Goal: Book appointment/travel/reservation

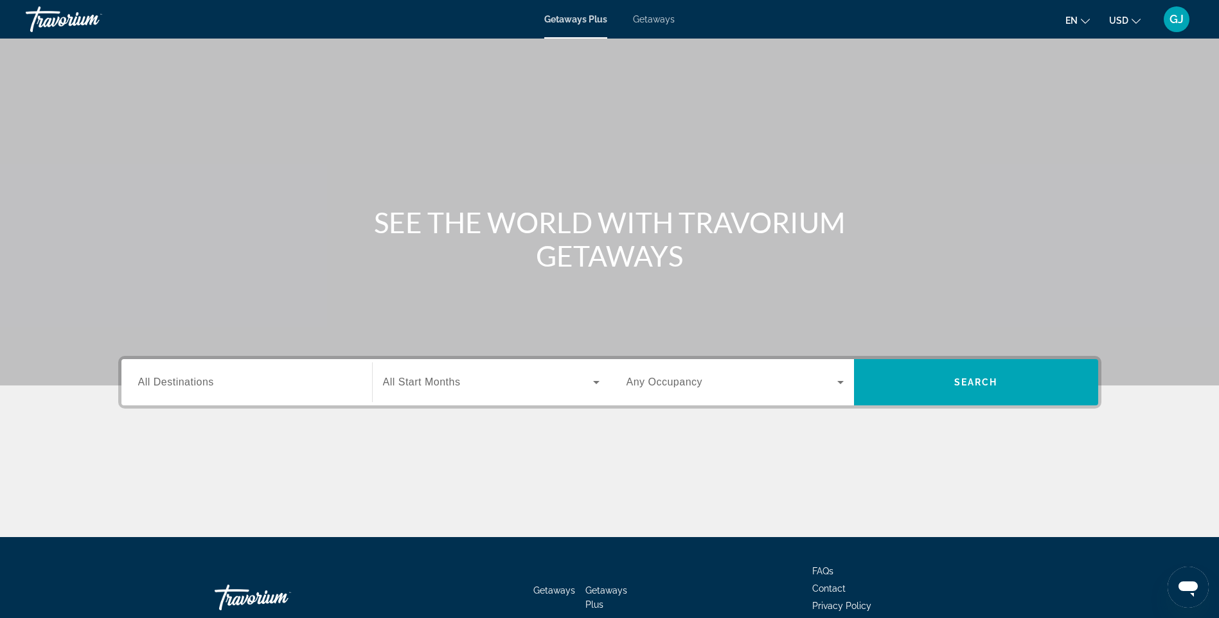
click at [244, 395] on div "Search widget" at bounding box center [246, 382] width 217 height 37
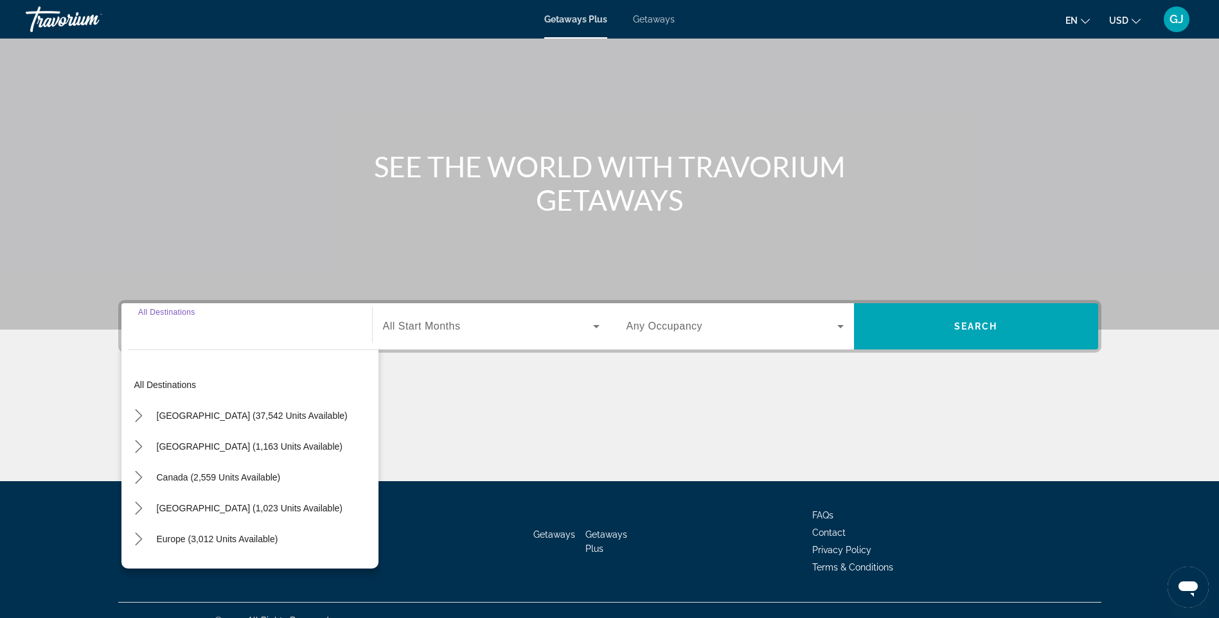
scroll to position [76, 0]
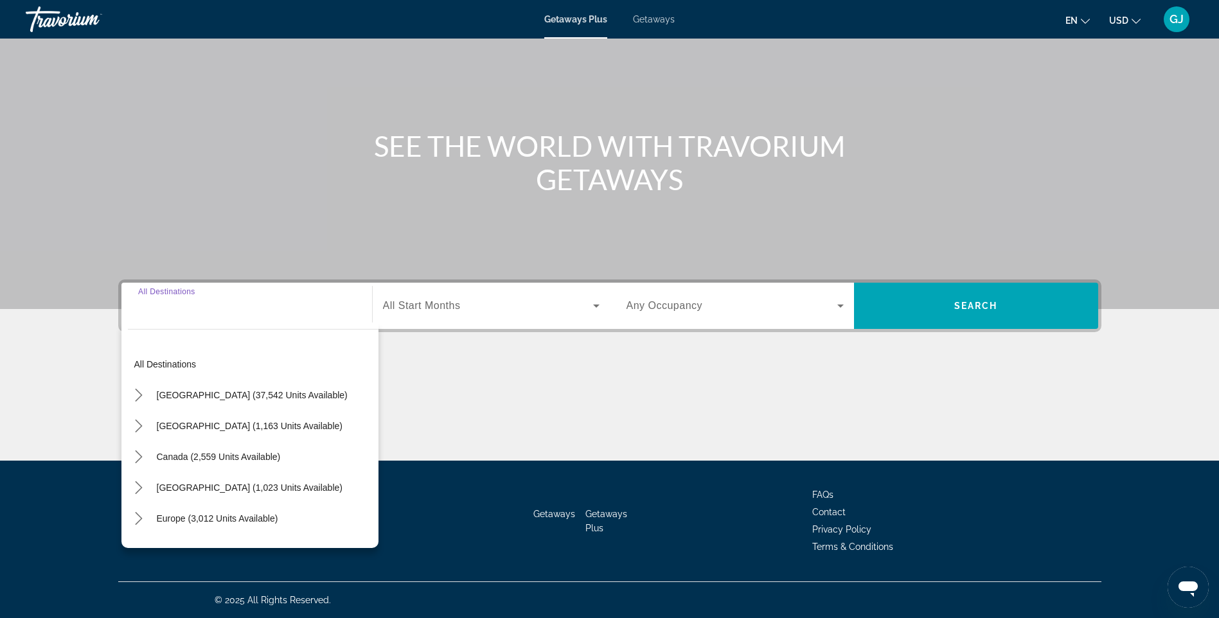
click at [244, 395] on span "[GEOGRAPHIC_DATA] (37,542 units available)" at bounding box center [252, 395] width 191 height 10
type input "**********"
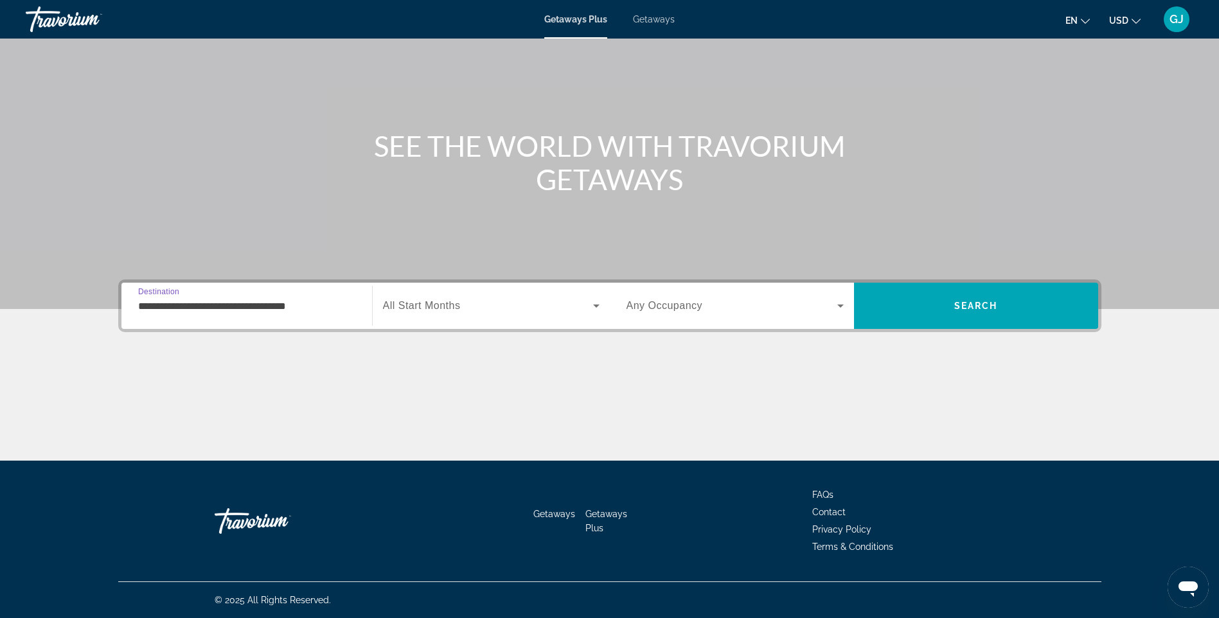
click at [767, 317] on div "Search widget" at bounding box center [734, 306] width 217 height 36
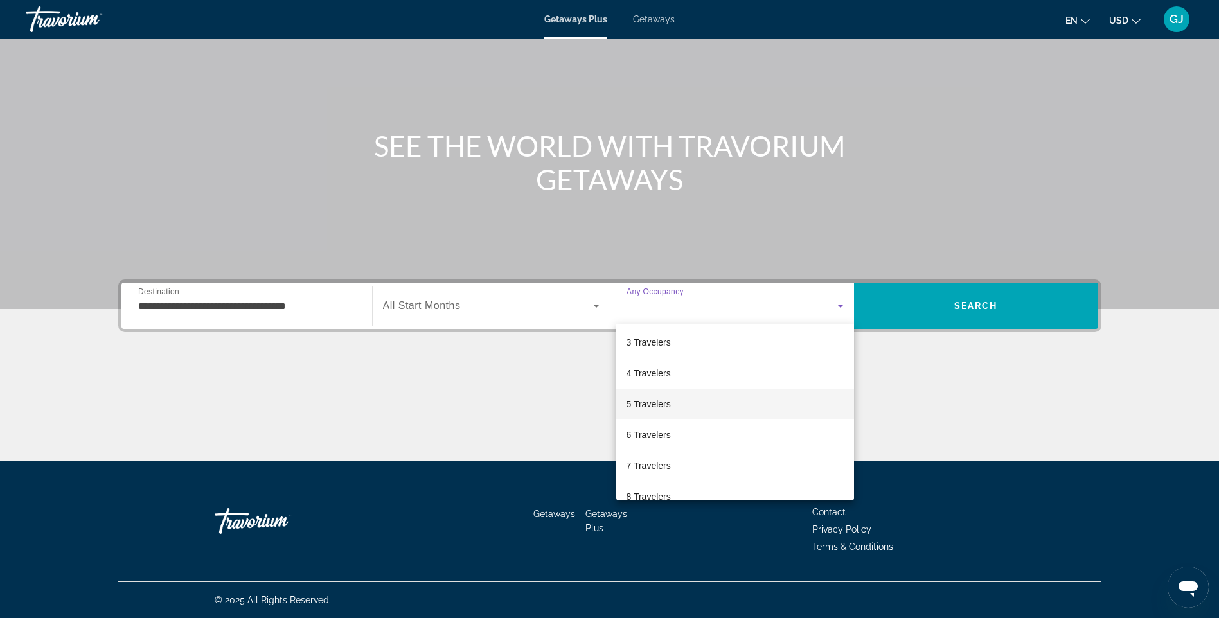
scroll to position [142, 0]
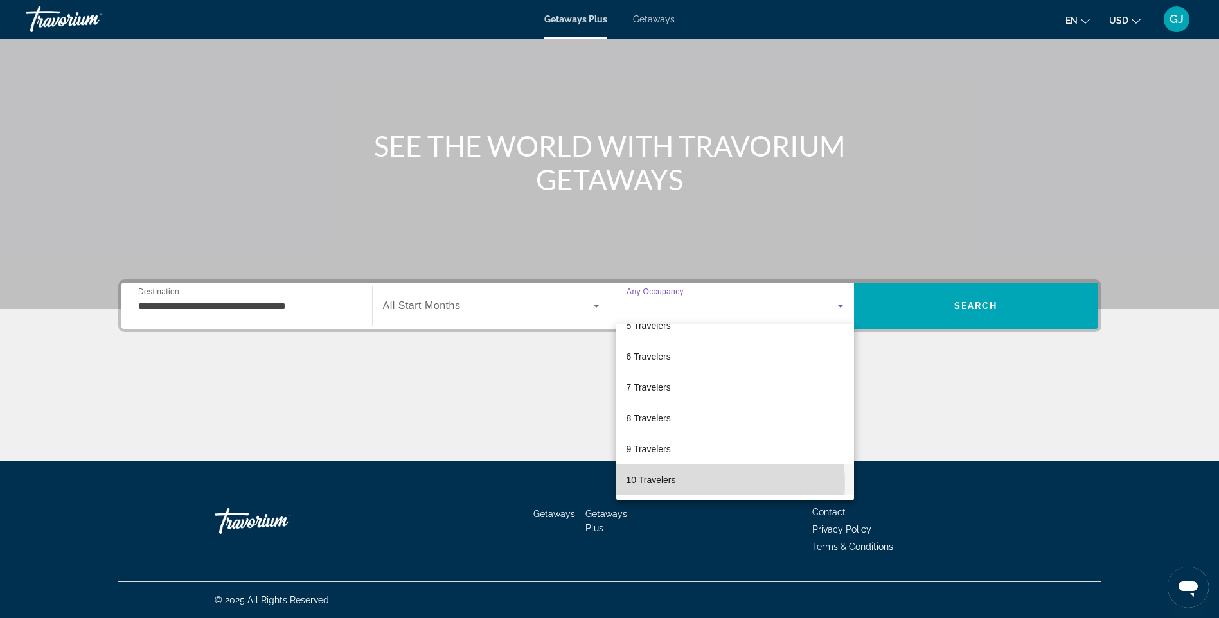
click at [700, 483] on mat-option "10 Travelers" at bounding box center [735, 479] width 238 height 31
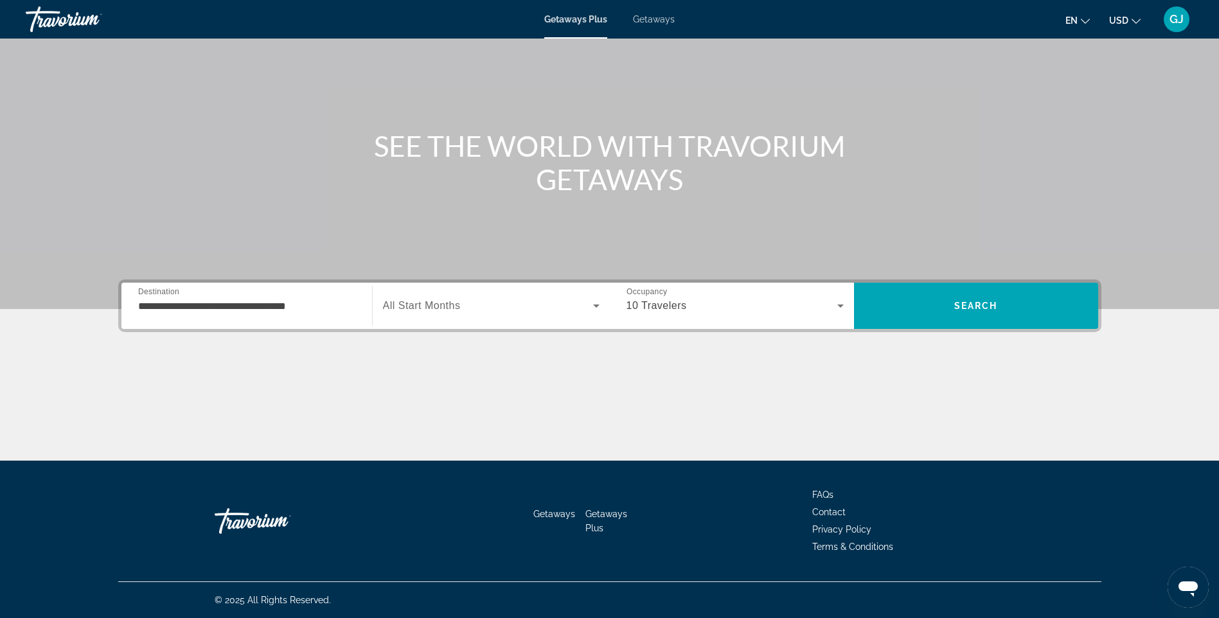
click at [966, 331] on div "**********" at bounding box center [609, 305] width 983 height 53
click at [967, 330] on div "**********" at bounding box center [609, 305] width 983 height 53
click at [461, 300] on span "All Start Months" at bounding box center [422, 305] width 78 height 11
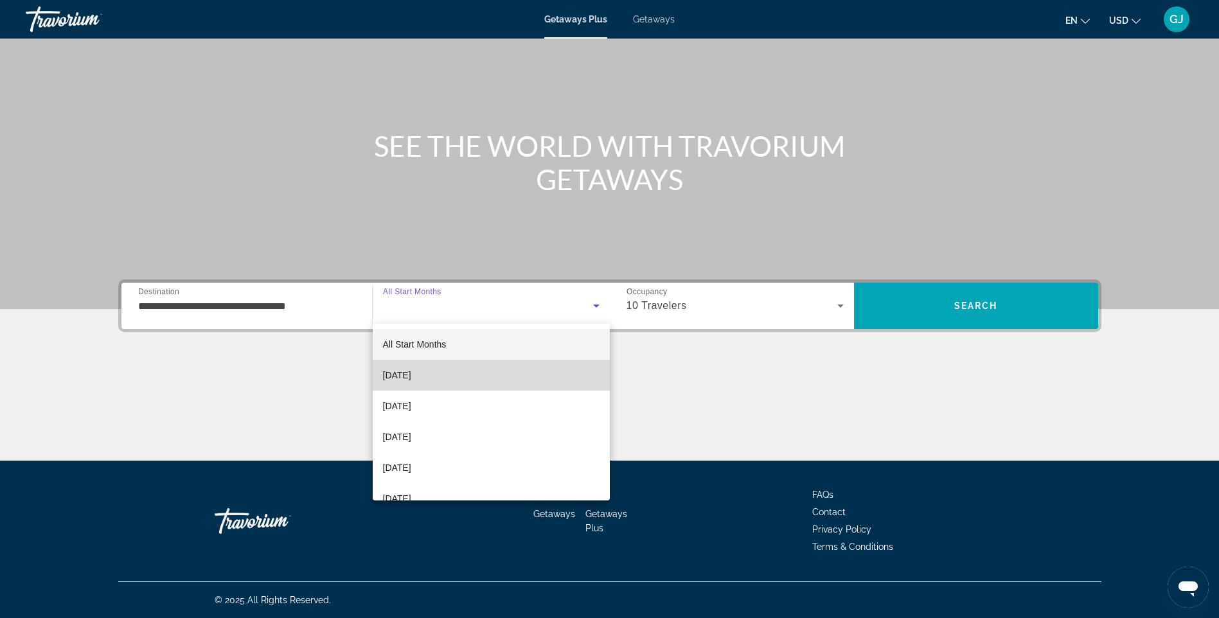
click at [491, 377] on mat-option "[DATE]" at bounding box center [491, 375] width 237 height 31
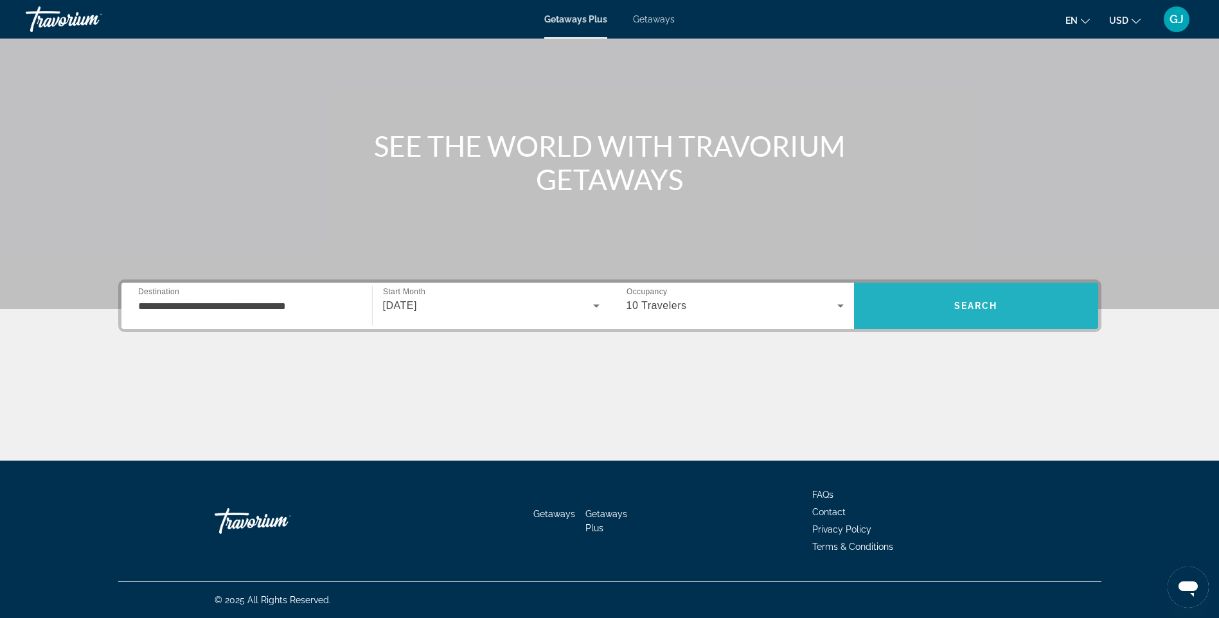
click at [1020, 294] on span "Search" at bounding box center [976, 305] width 244 height 31
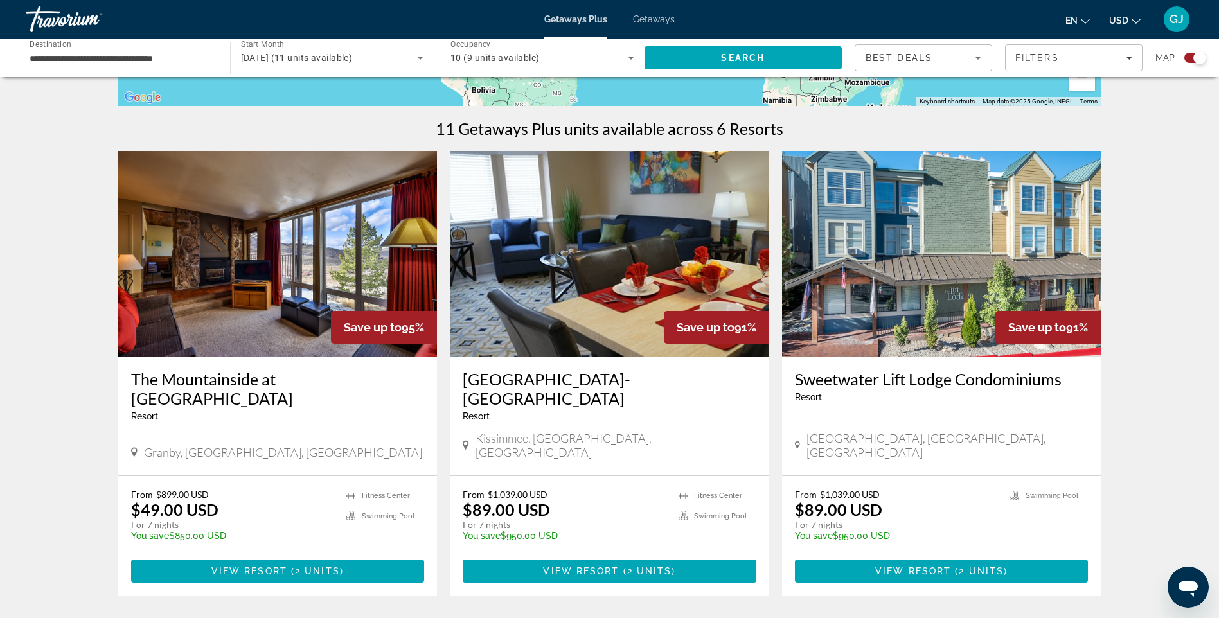
scroll to position [362, 0]
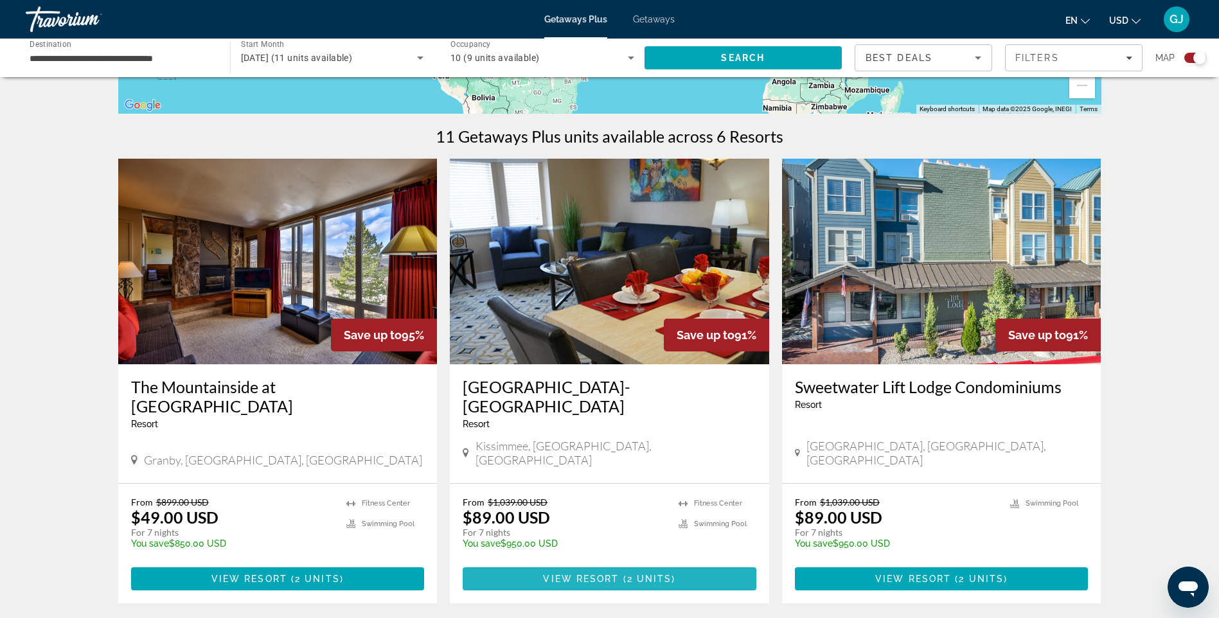
click at [571, 574] on span "View Resort" at bounding box center [581, 579] width 76 height 10
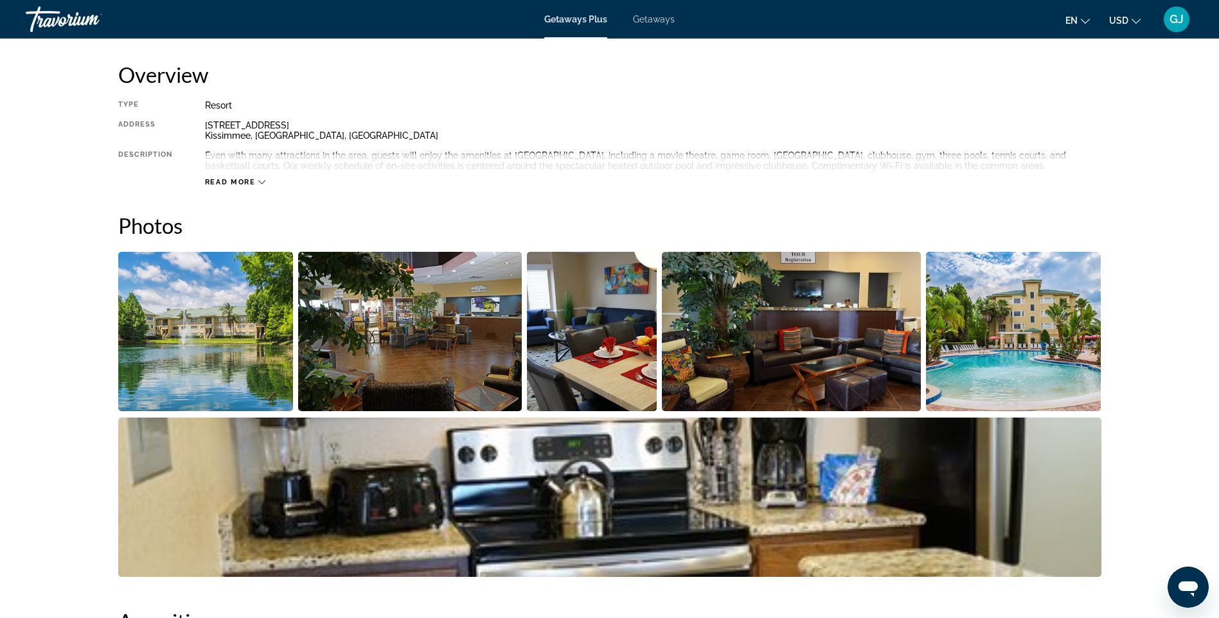
scroll to position [543, 0]
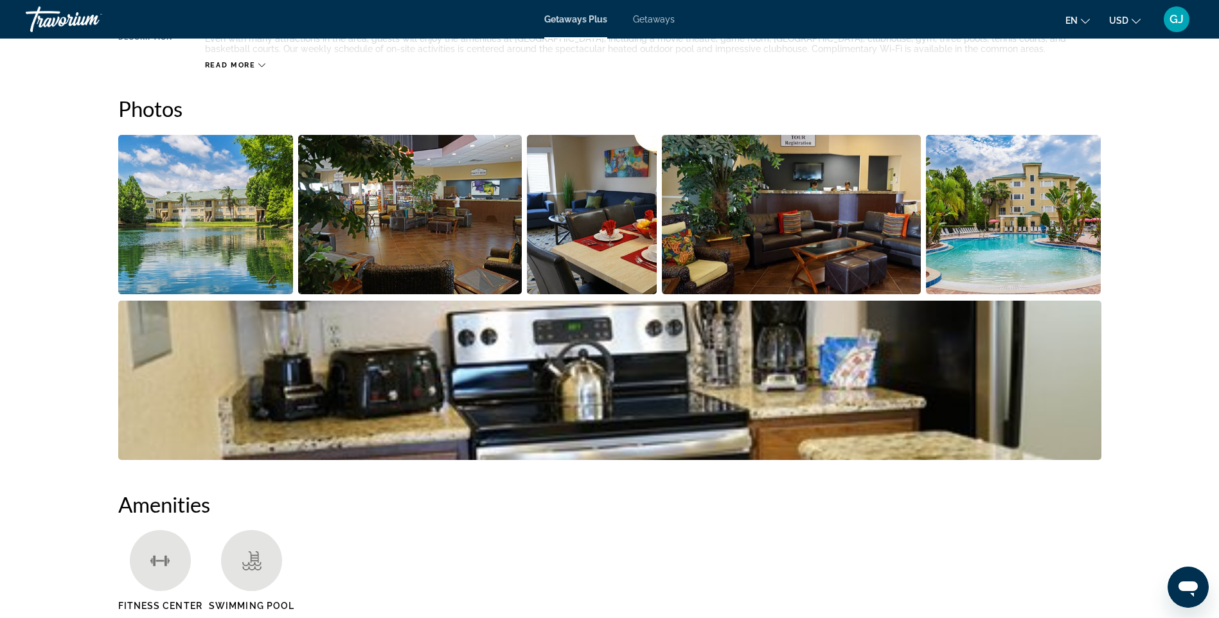
click at [224, 231] on img "Open full-screen image slider" at bounding box center [205, 214] width 175 height 159
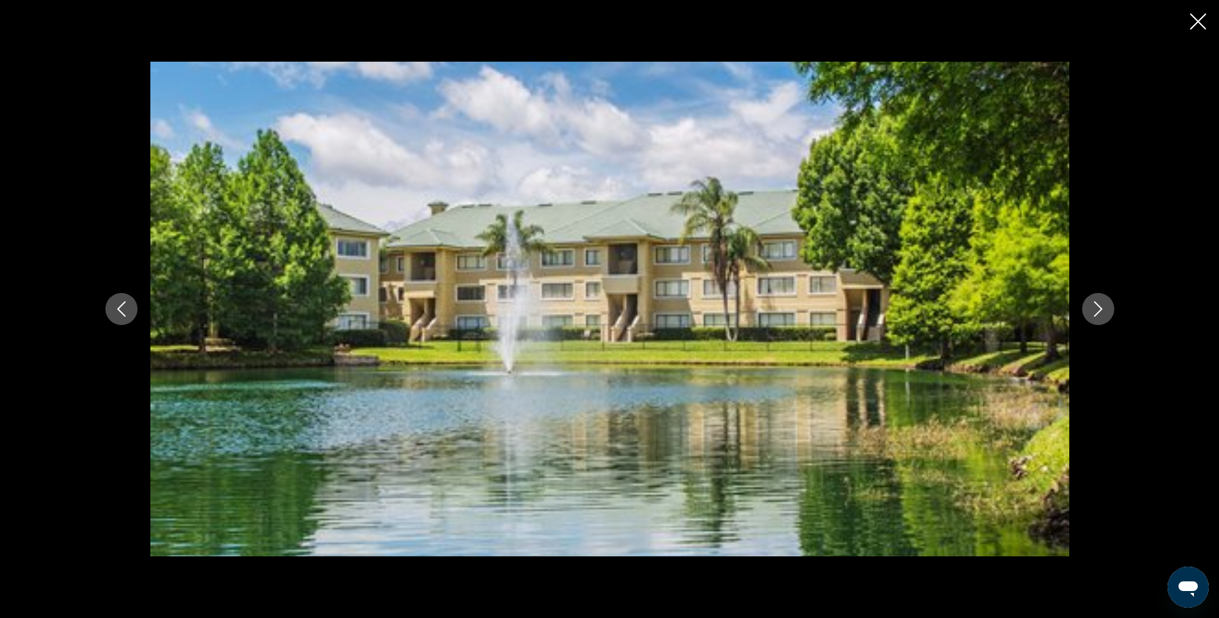
click at [1099, 306] on icon "Next image" at bounding box center [1097, 308] width 8 height 15
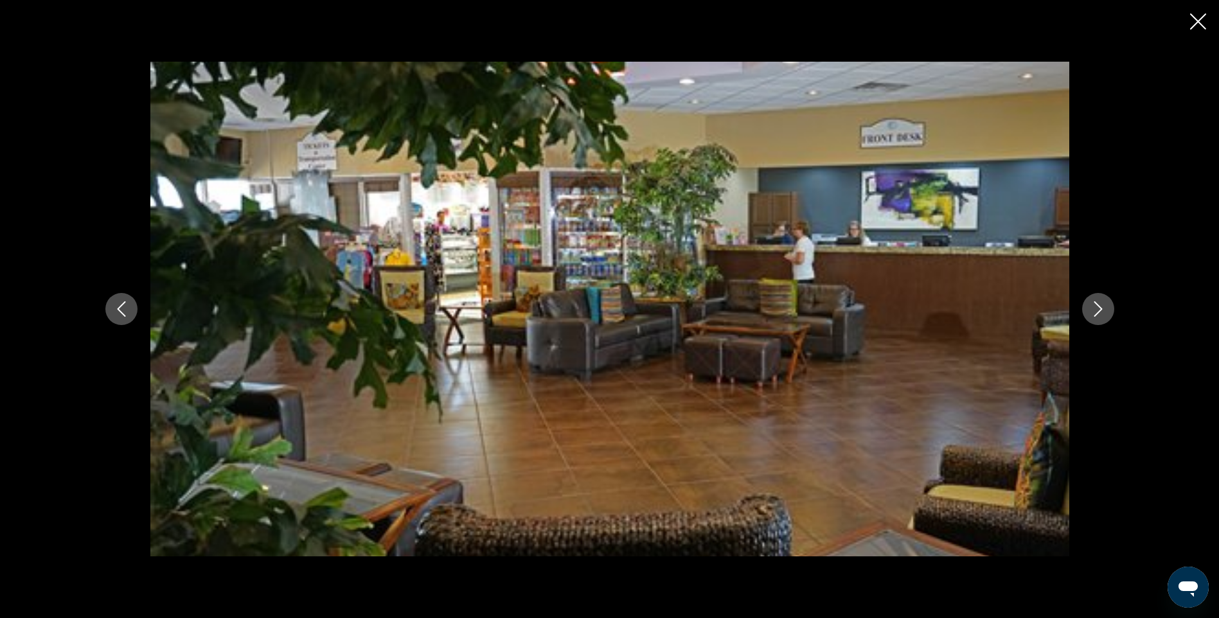
click at [1099, 306] on icon "Next image" at bounding box center [1097, 308] width 8 height 15
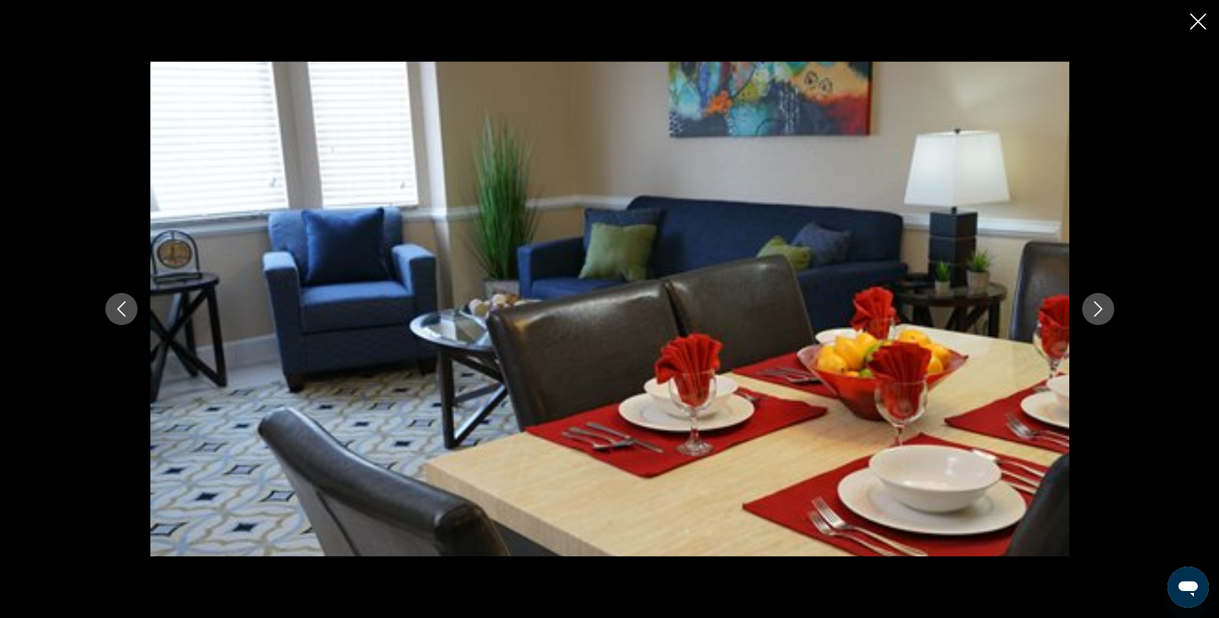
click at [1099, 306] on icon "Next image" at bounding box center [1097, 308] width 8 height 15
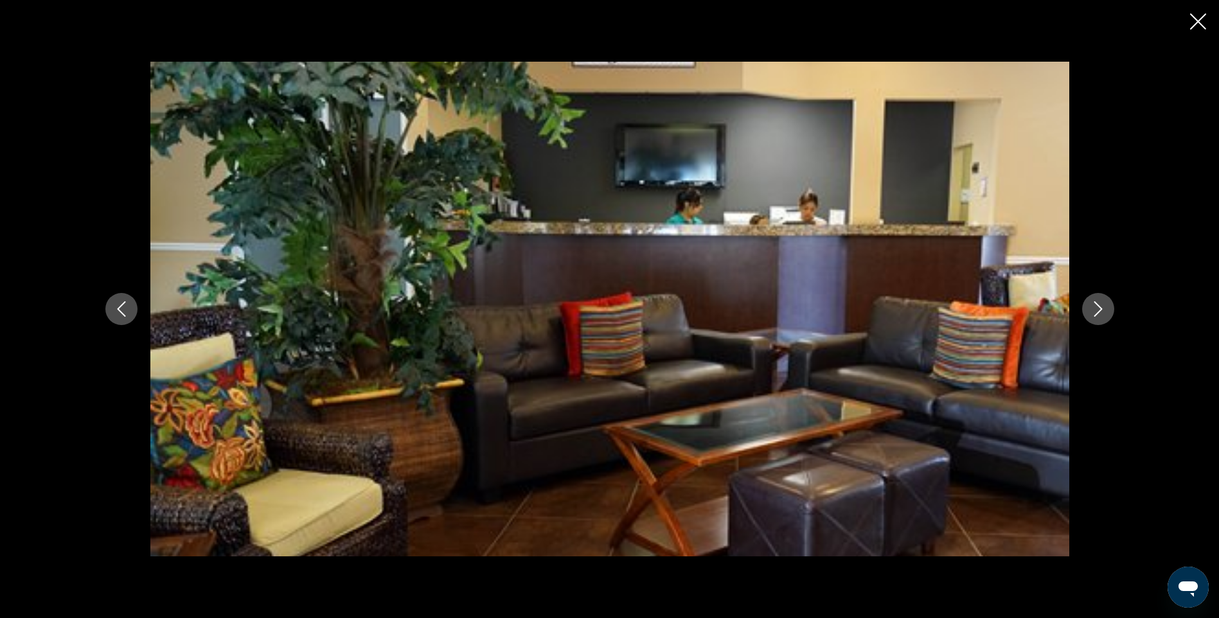
click at [1099, 306] on icon "Next image" at bounding box center [1097, 308] width 8 height 15
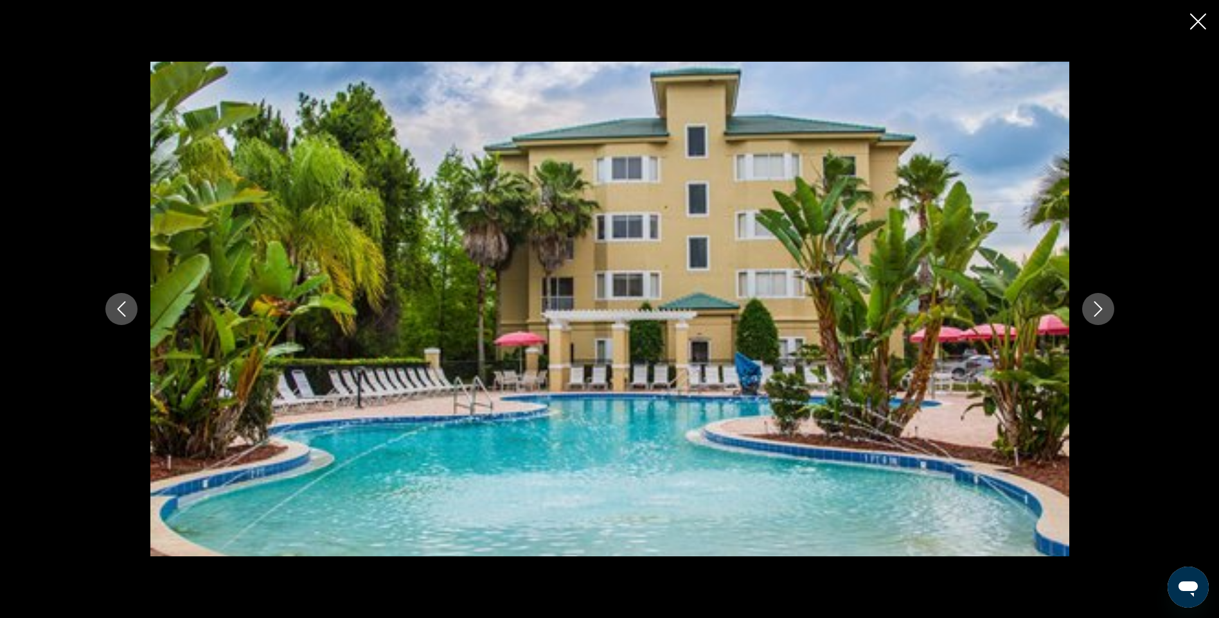
click at [1099, 306] on icon "Next image" at bounding box center [1097, 308] width 8 height 15
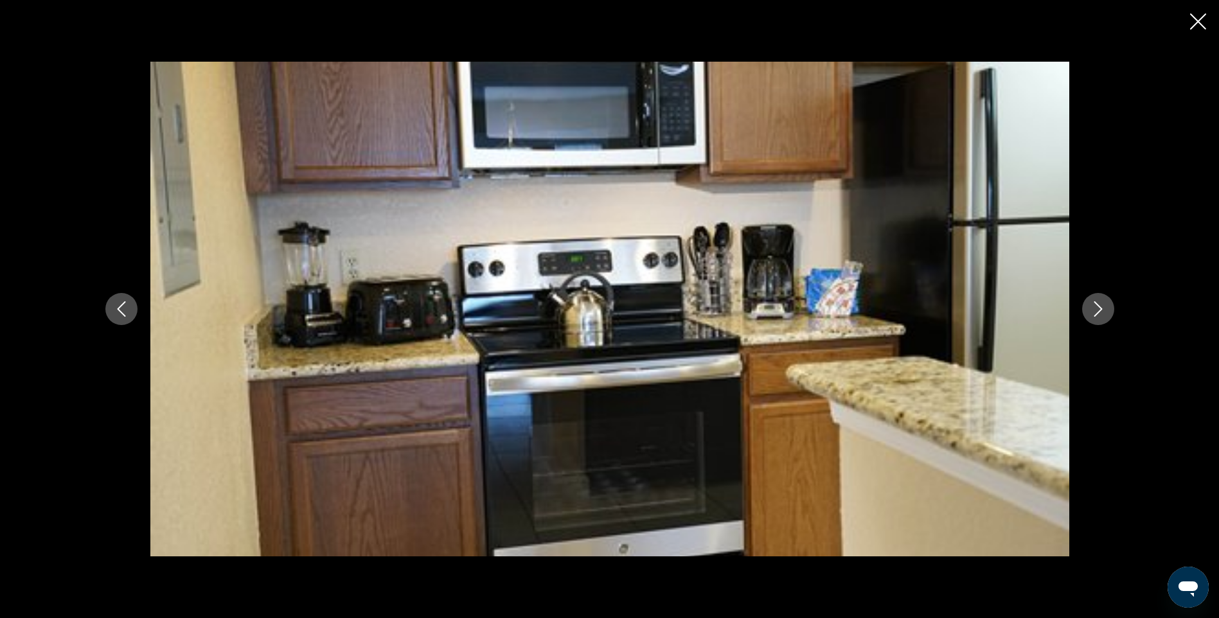
click at [1099, 306] on icon "Next image" at bounding box center [1097, 308] width 8 height 15
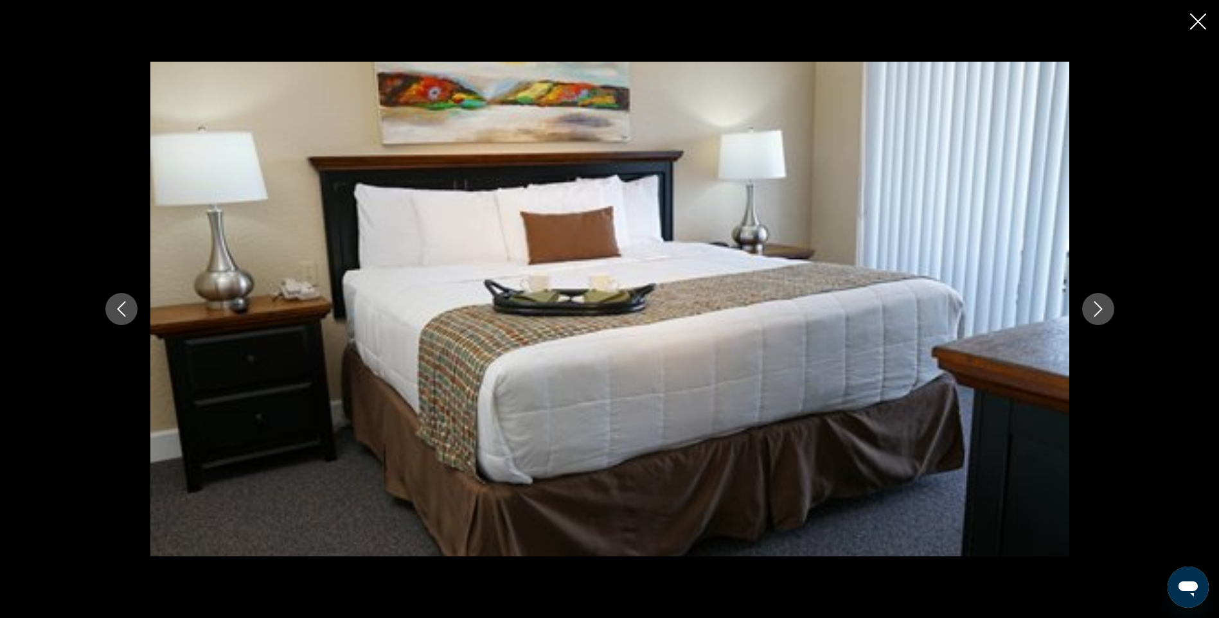
click at [1099, 306] on icon "Next image" at bounding box center [1097, 308] width 8 height 15
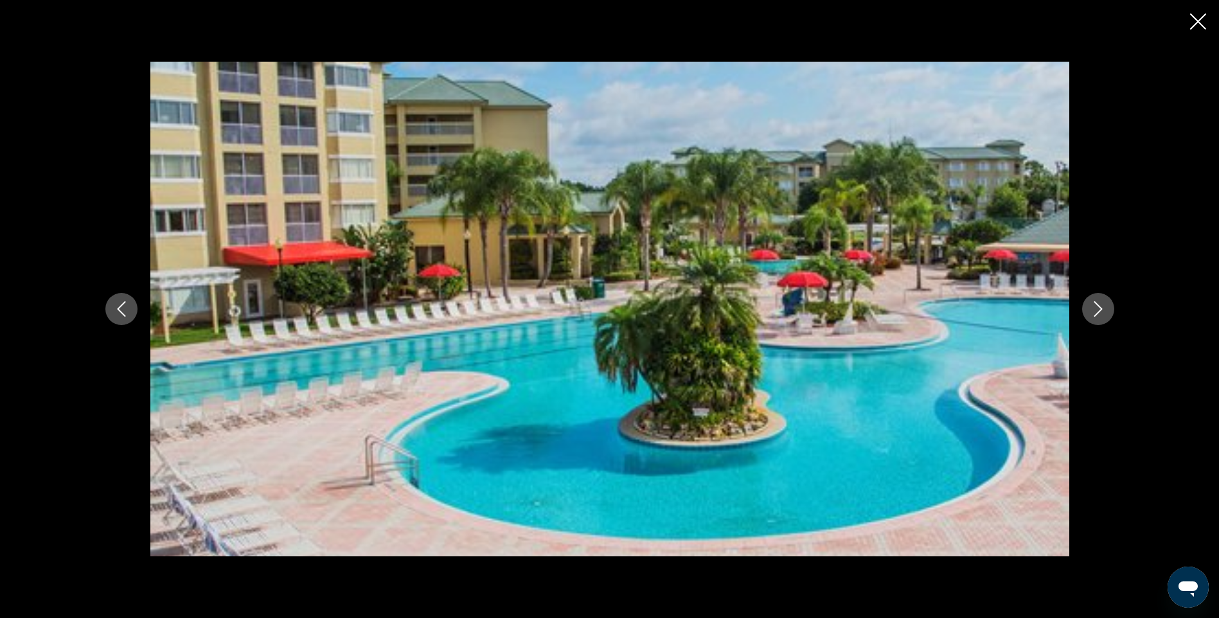
click at [1099, 306] on icon "Next image" at bounding box center [1097, 308] width 8 height 15
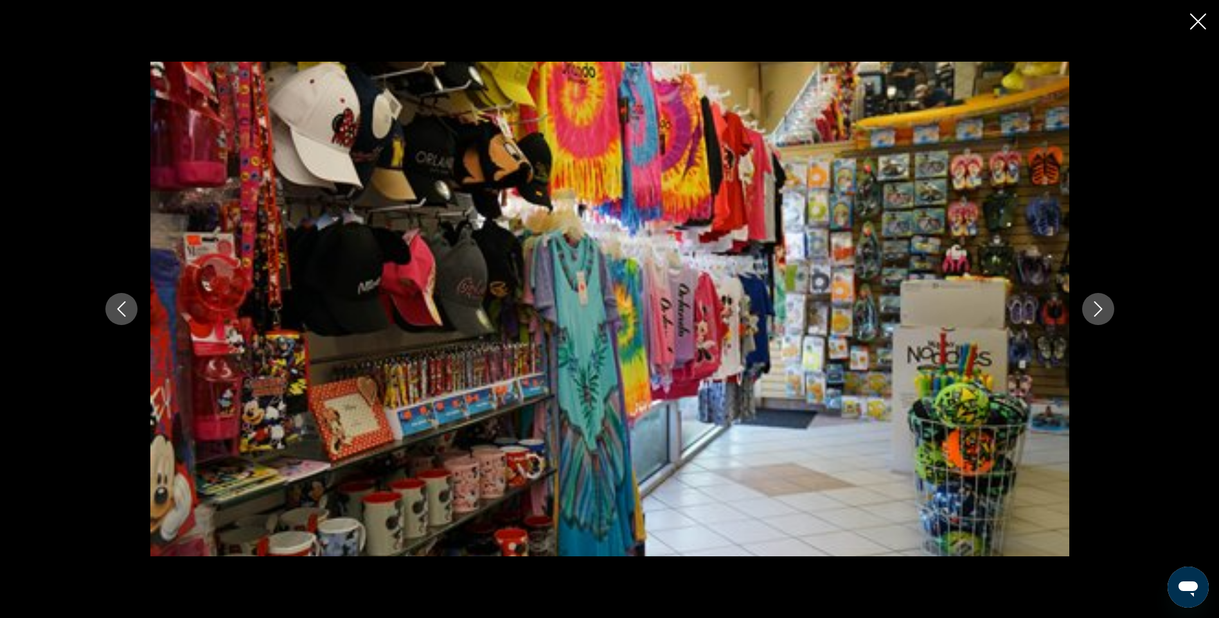
click at [1099, 306] on icon "Next image" at bounding box center [1097, 308] width 8 height 15
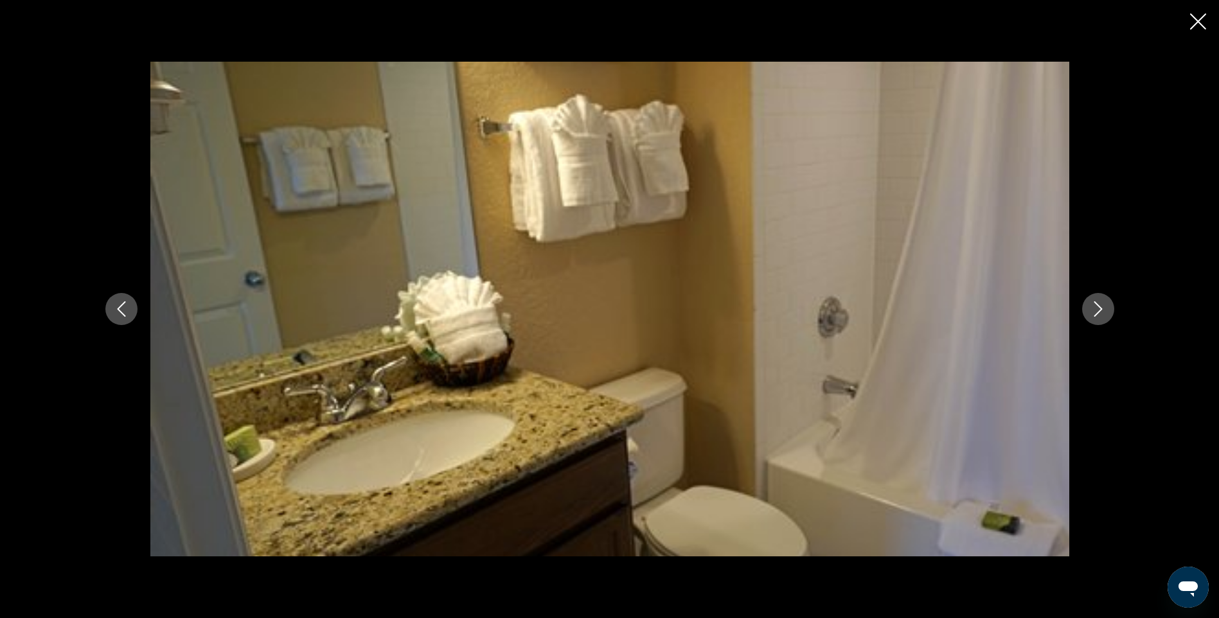
click at [1099, 306] on icon "Next image" at bounding box center [1097, 308] width 8 height 15
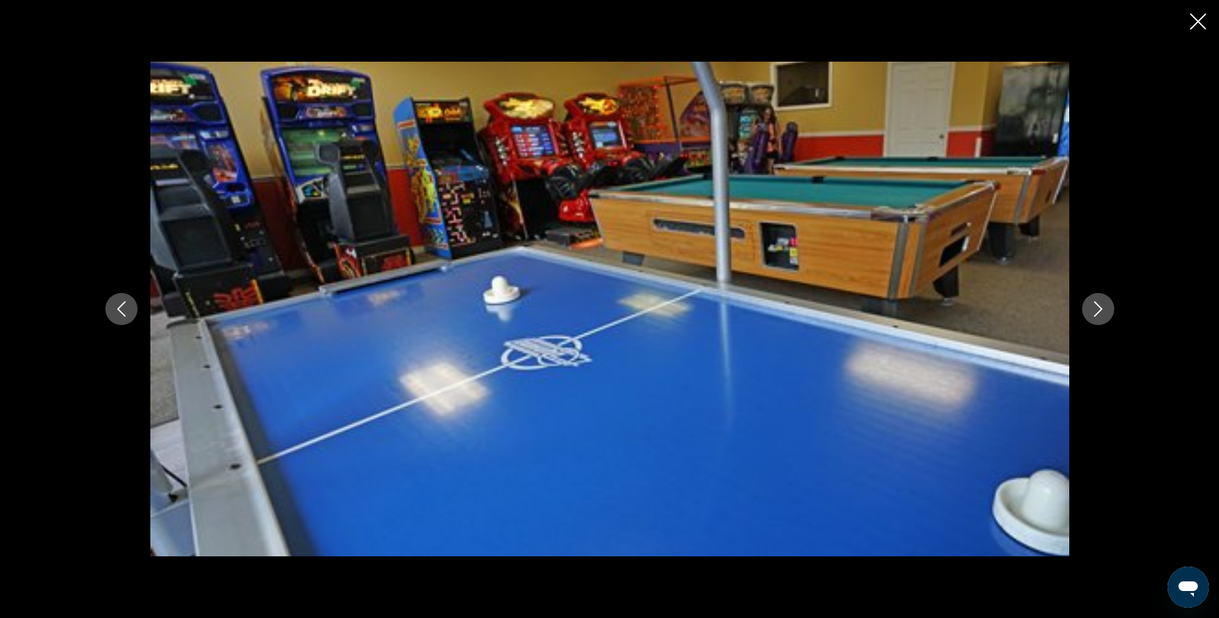
click at [1099, 306] on icon "Next image" at bounding box center [1097, 308] width 8 height 15
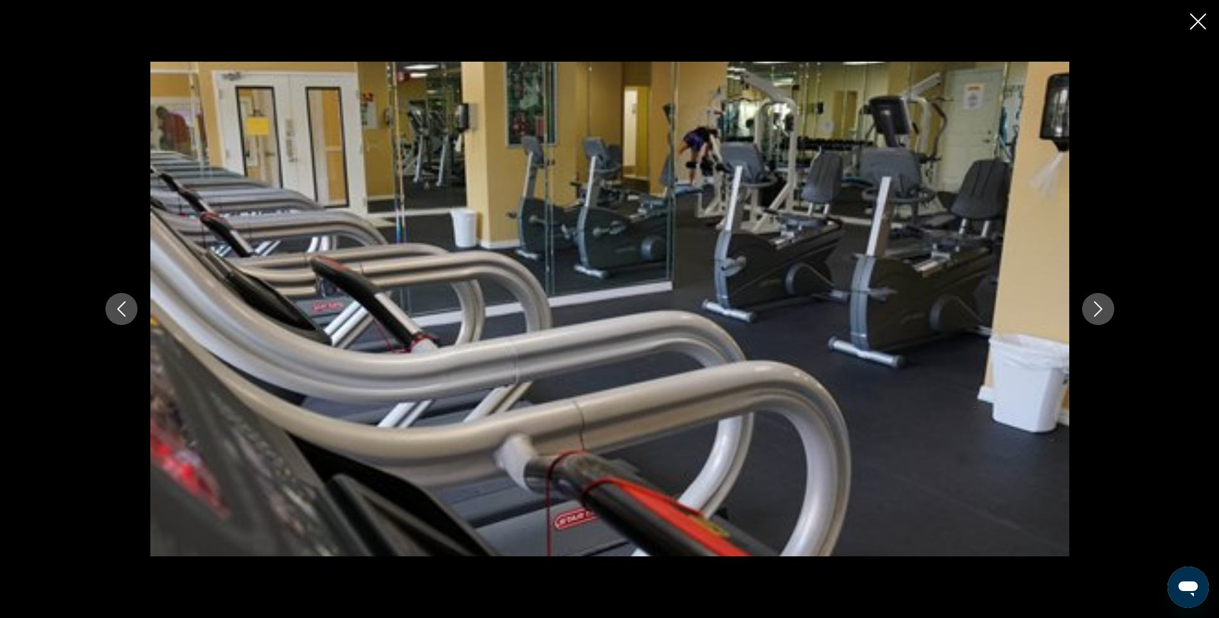
click at [1099, 306] on icon "Next image" at bounding box center [1097, 308] width 8 height 15
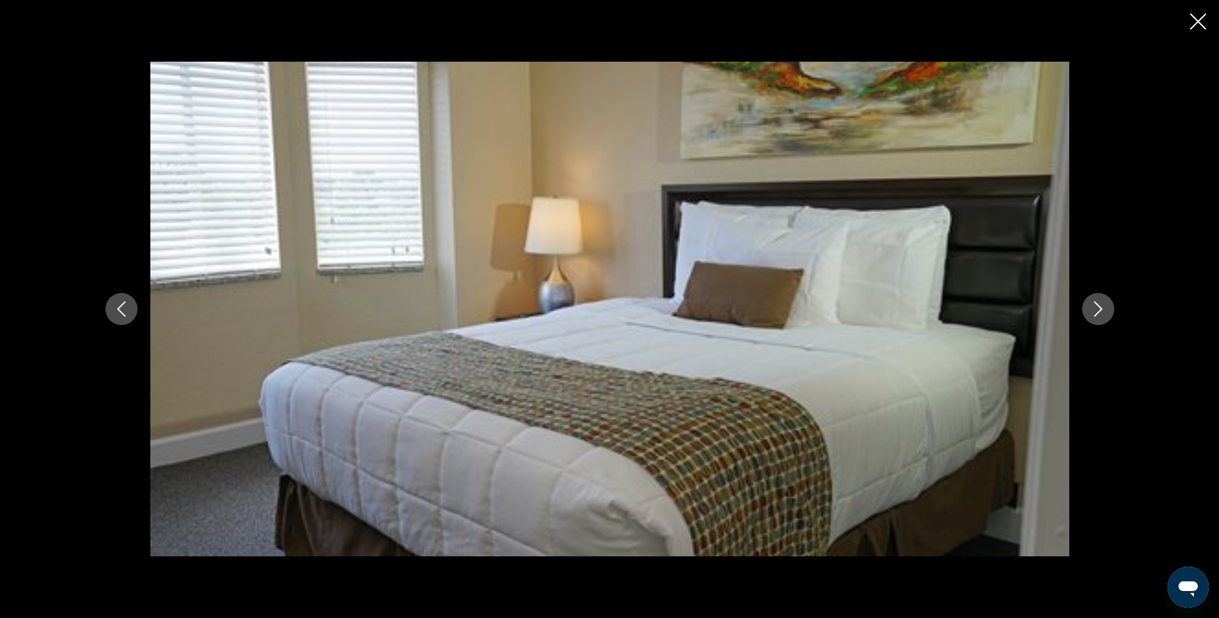
click at [1099, 306] on icon "Next image" at bounding box center [1097, 308] width 8 height 15
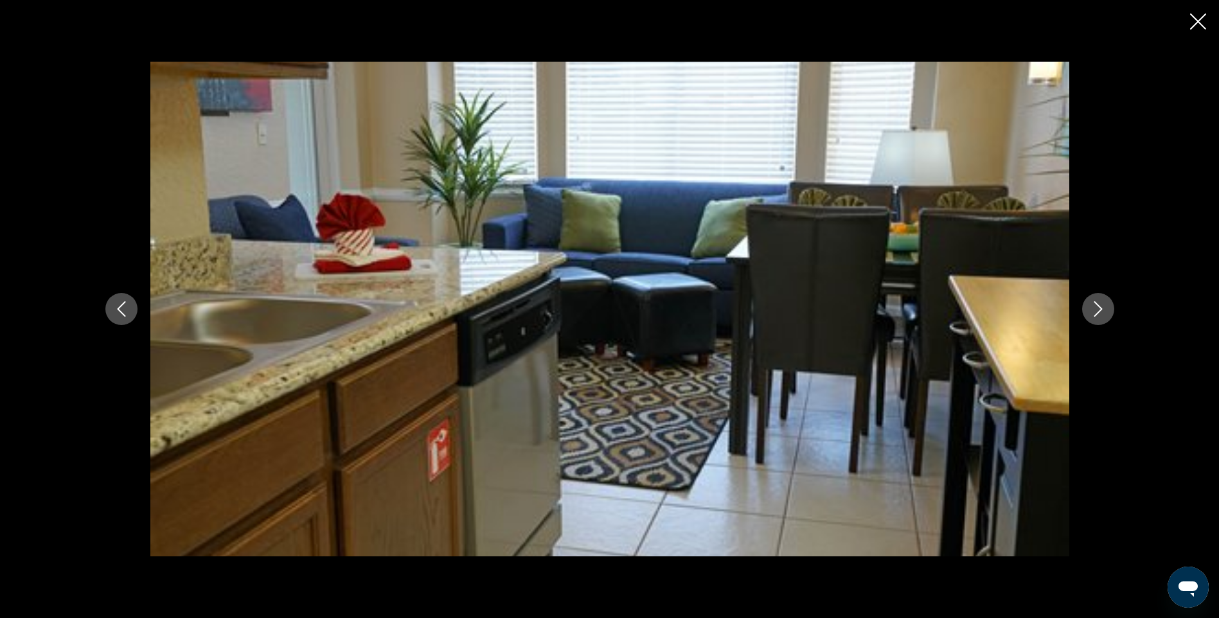
click at [1206, 21] on div "prev next" at bounding box center [609, 309] width 1219 height 618
click at [1192, 15] on icon "Close slideshow" at bounding box center [1198, 21] width 16 height 16
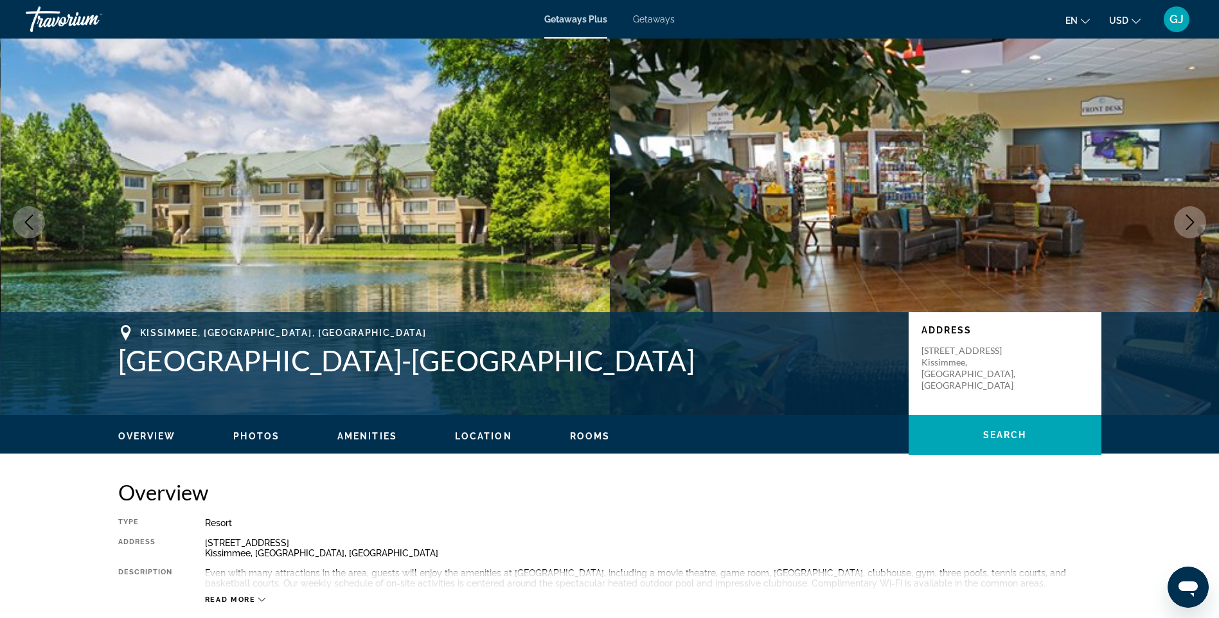
scroll to position [0, 0]
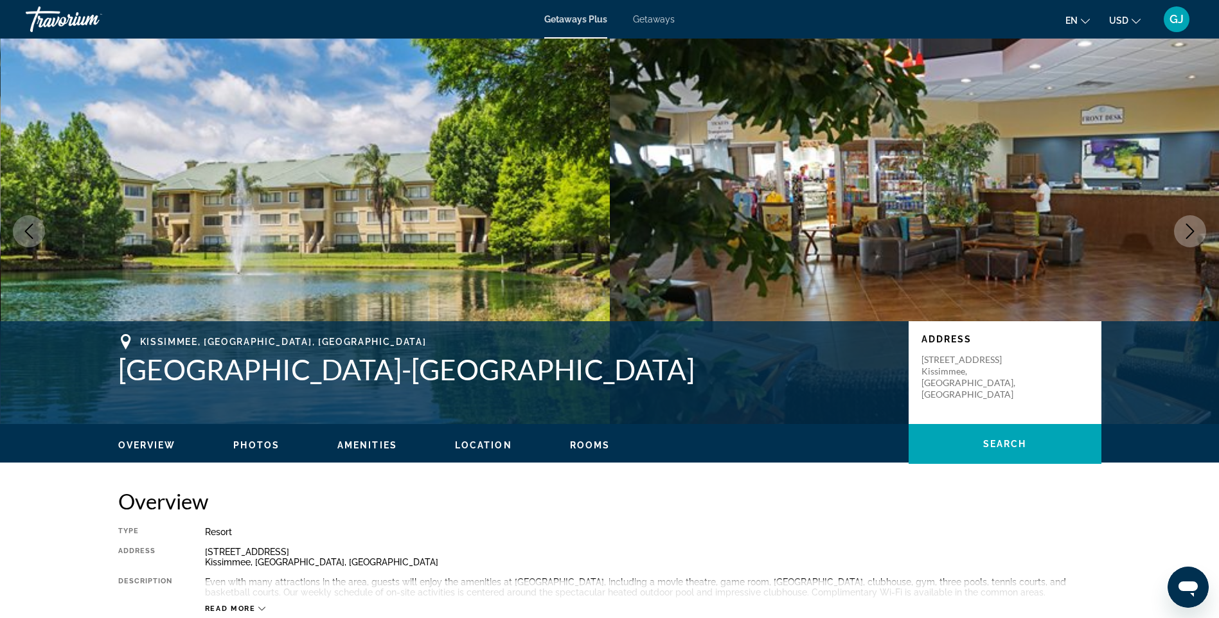
click at [660, 27] on div "Getaways Plus Getaways en English Español Français Italiano Português русский U…" at bounding box center [609, 19] width 1219 height 33
click at [662, 14] on span "Getaways" at bounding box center [654, 19] width 42 height 10
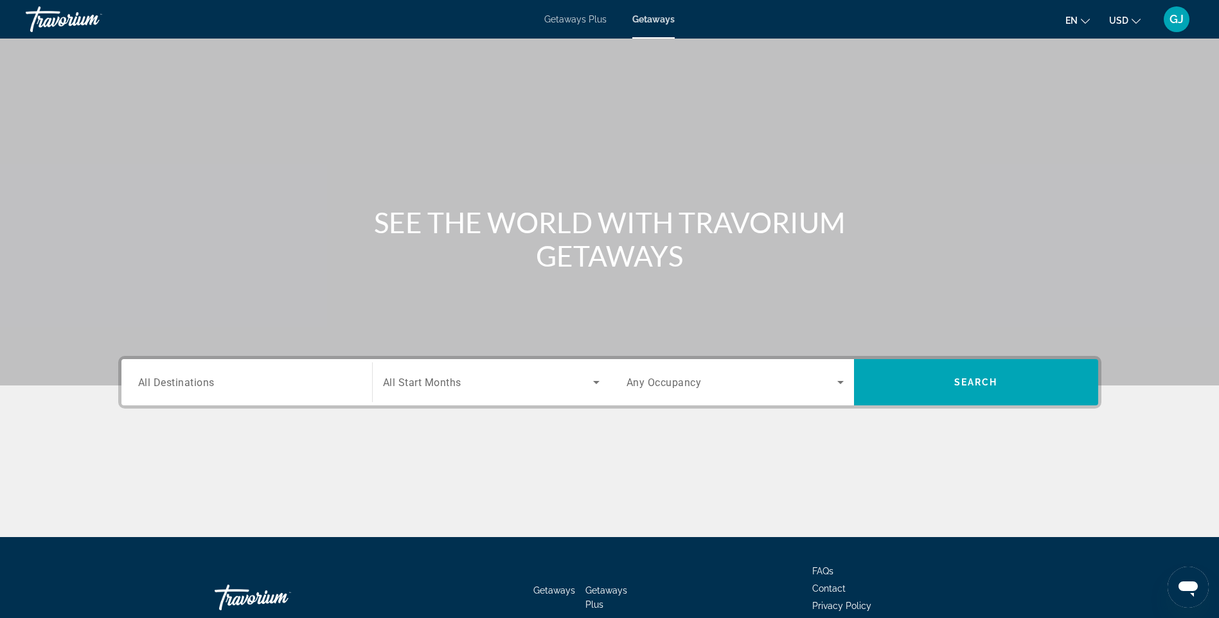
click at [232, 385] on input "Destination All Destinations" at bounding box center [246, 382] width 217 height 15
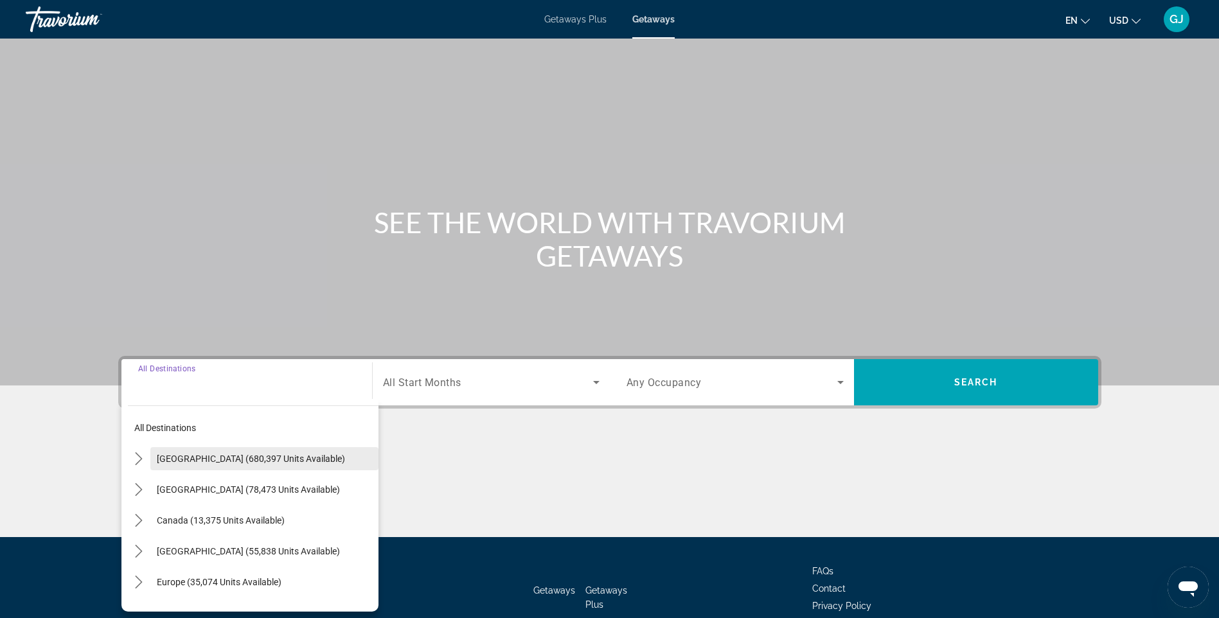
scroll to position [76, 0]
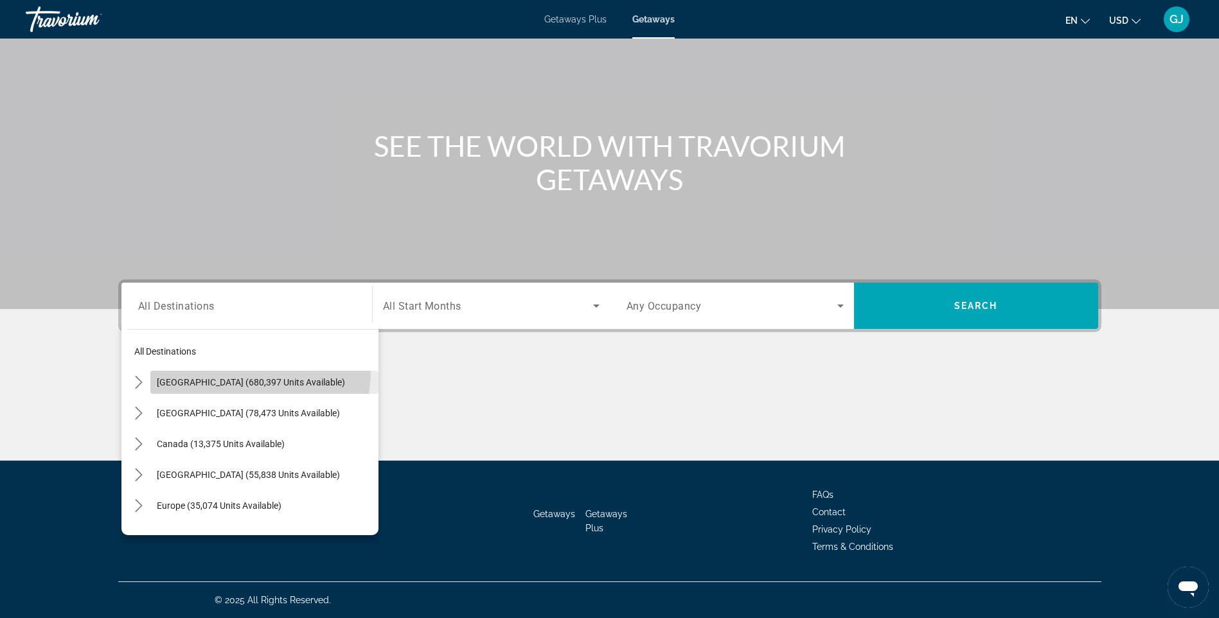
click at [250, 371] on span "Select destination: United States (680,397 units available)" at bounding box center [264, 382] width 228 height 31
type input "**********"
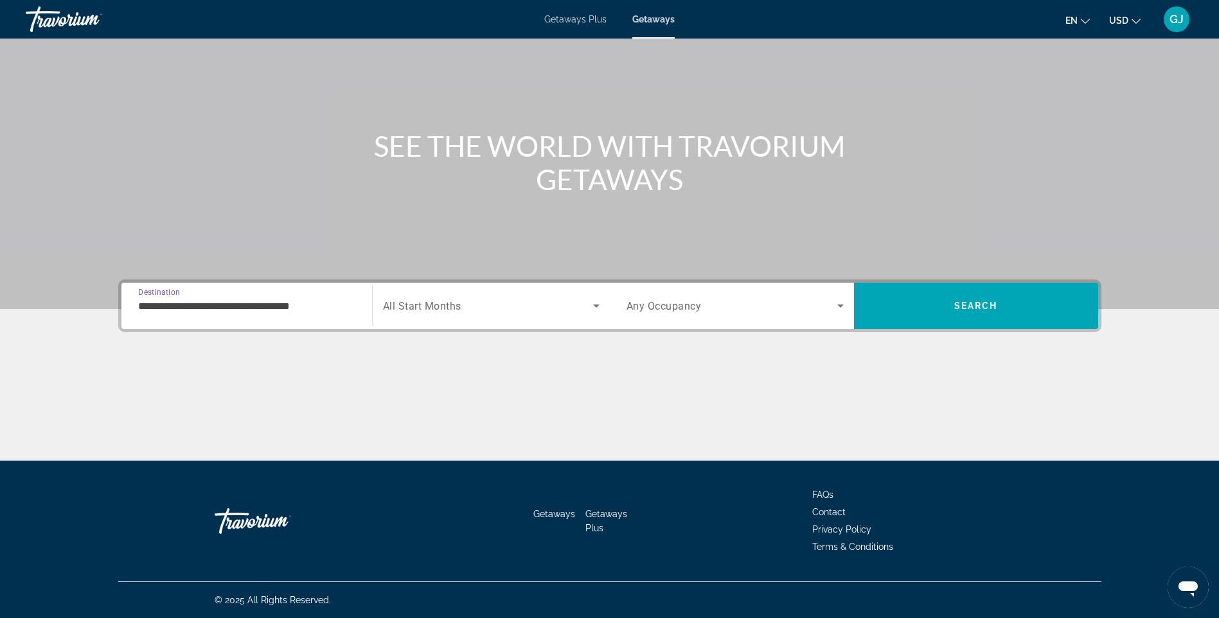
click at [536, 314] on div "Search widget" at bounding box center [491, 306] width 216 height 36
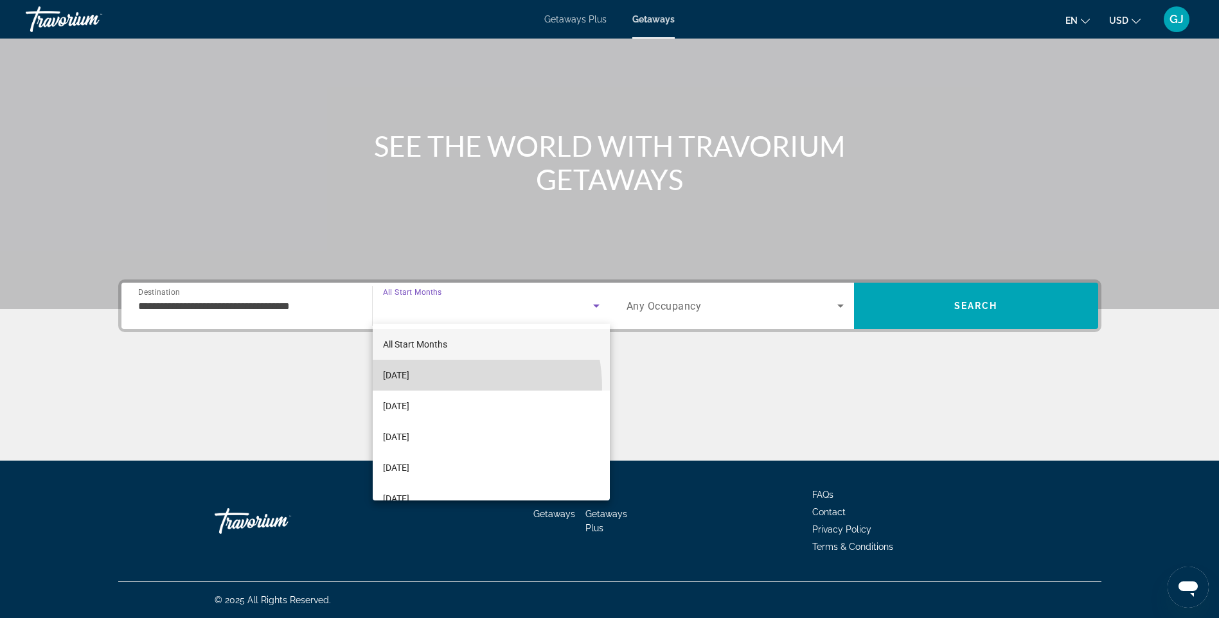
click at [439, 387] on mat-option "[DATE]" at bounding box center [491, 375] width 237 height 31
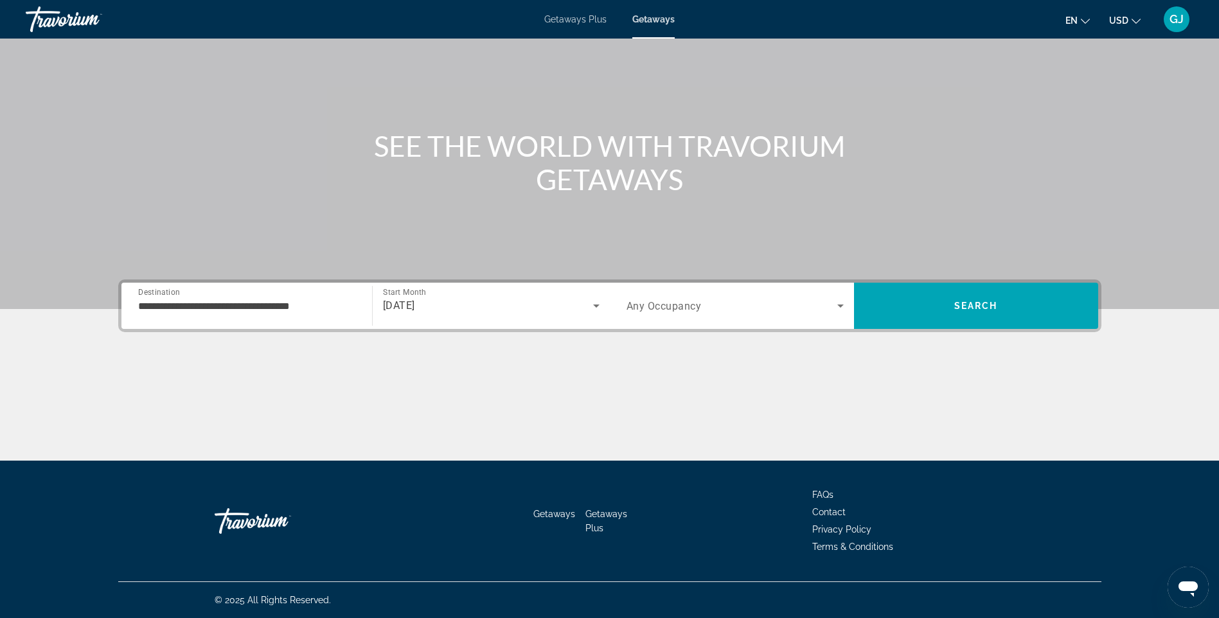
click at [681, 312] on span "Any Occupancy" at bounding box center [663, 306] width 75 height 12
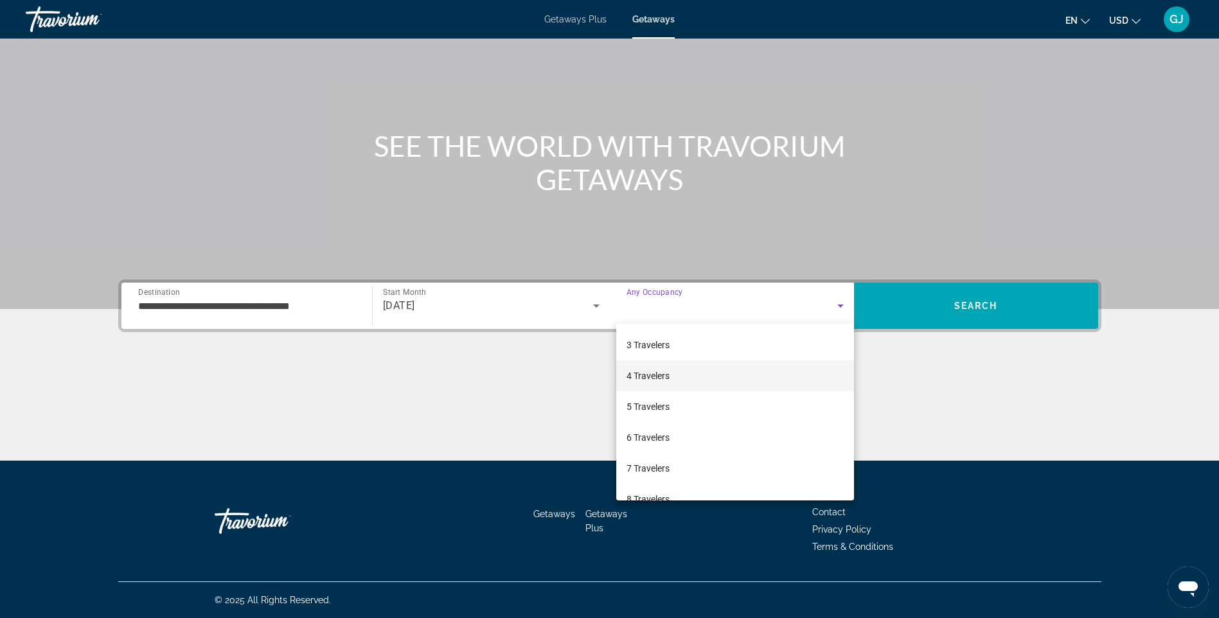
scroll to position [142, 0]
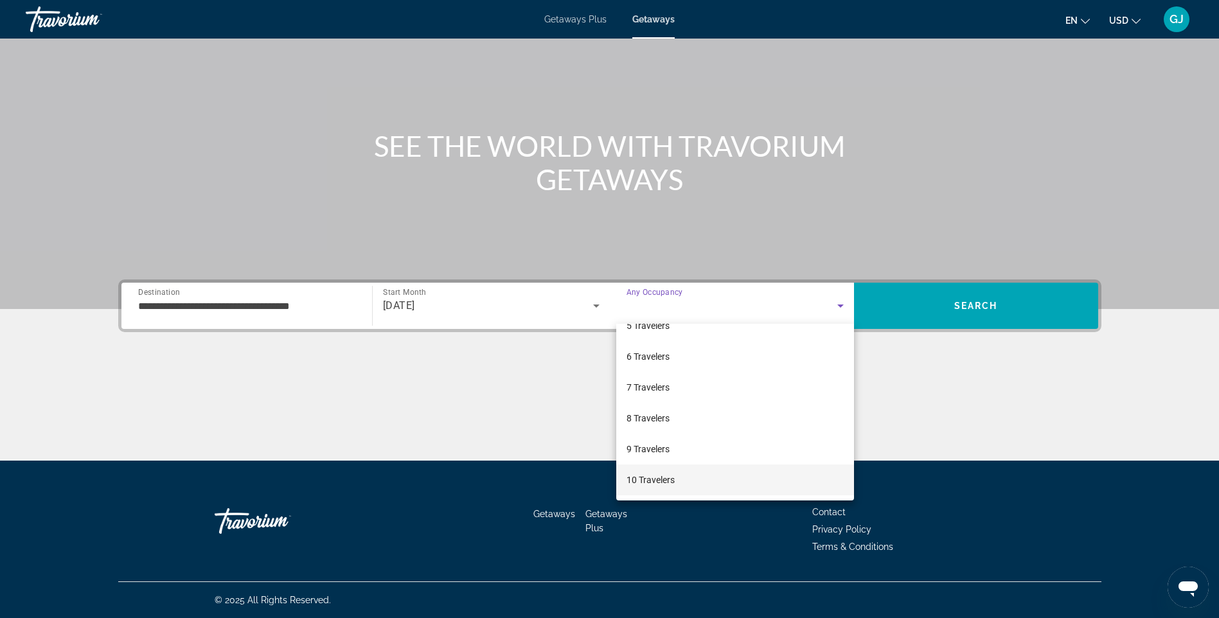
click at [673, 479] on span "10 Travelers" at bounding box center [650, 479] width 48 height 15
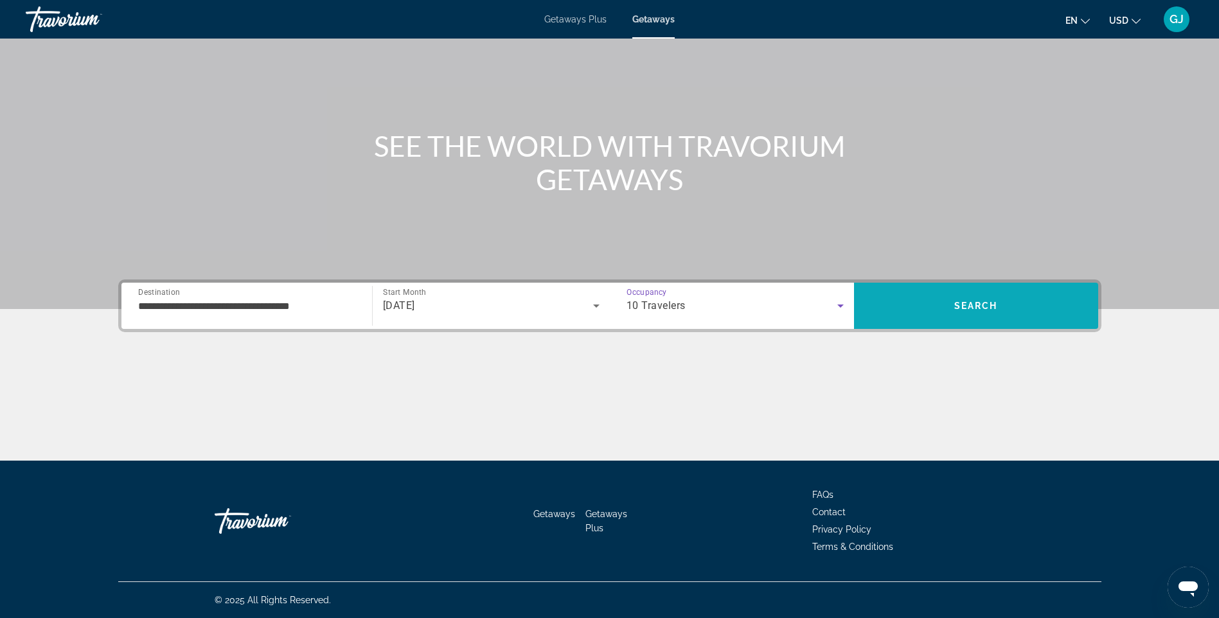
click at [893, 305] on span "Search" at bounding box center [976, 305] width 244 height 31
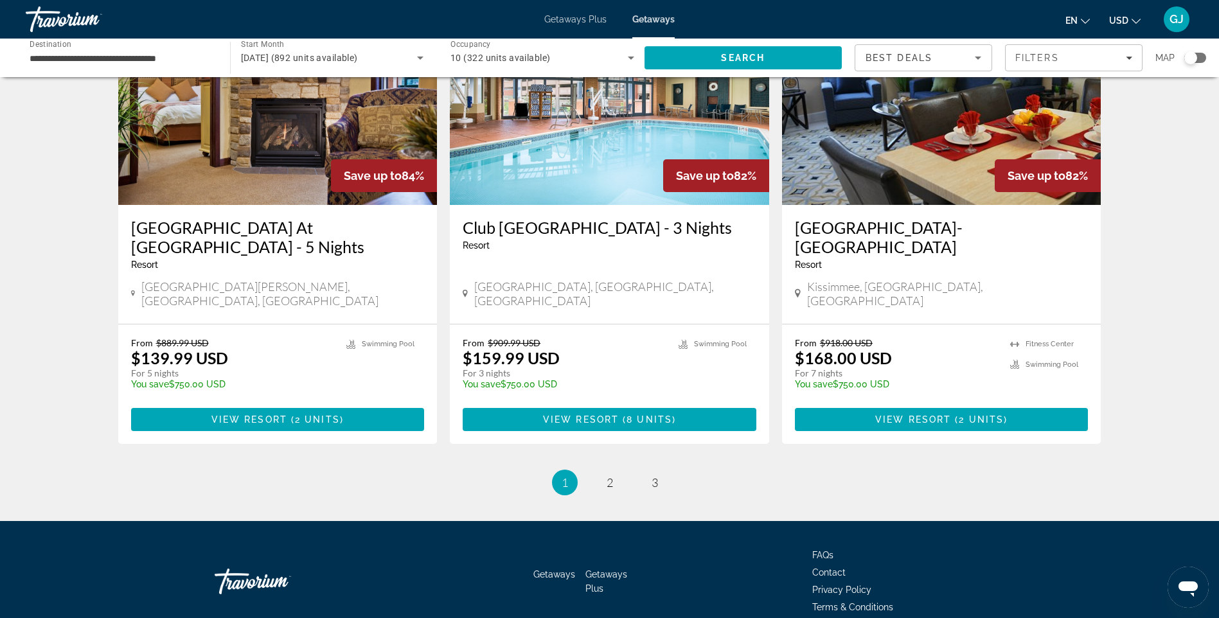
scroll to position [1537, 0]
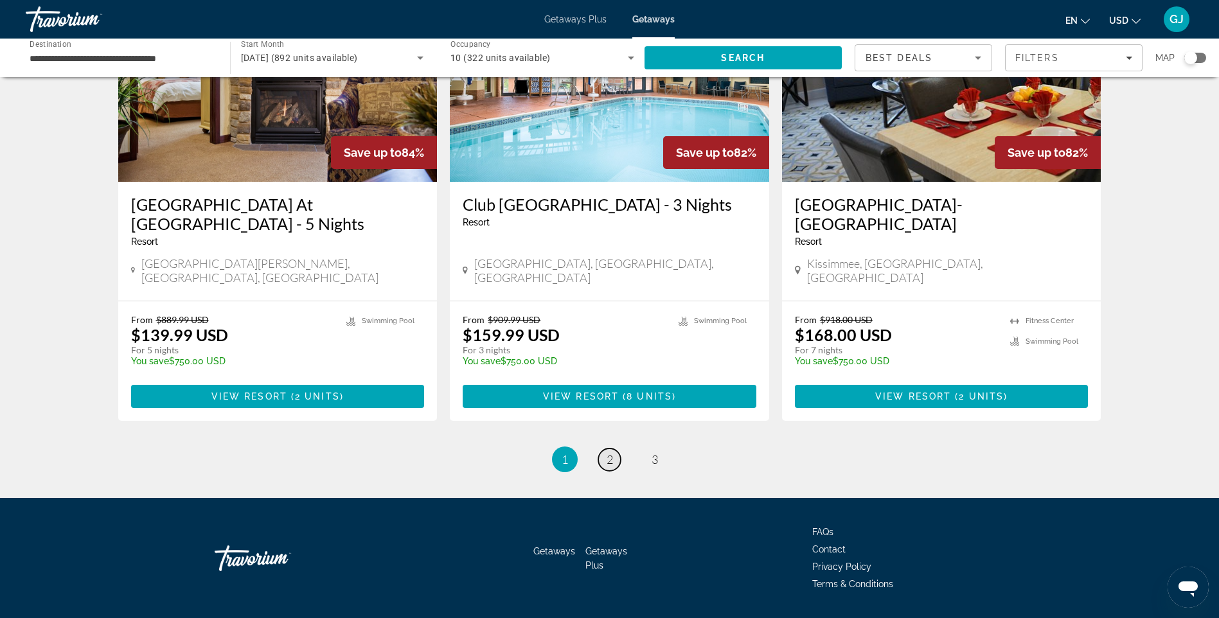
click at [606, 452] on span "2" at bounding box center [609, 459] width 6 height 14
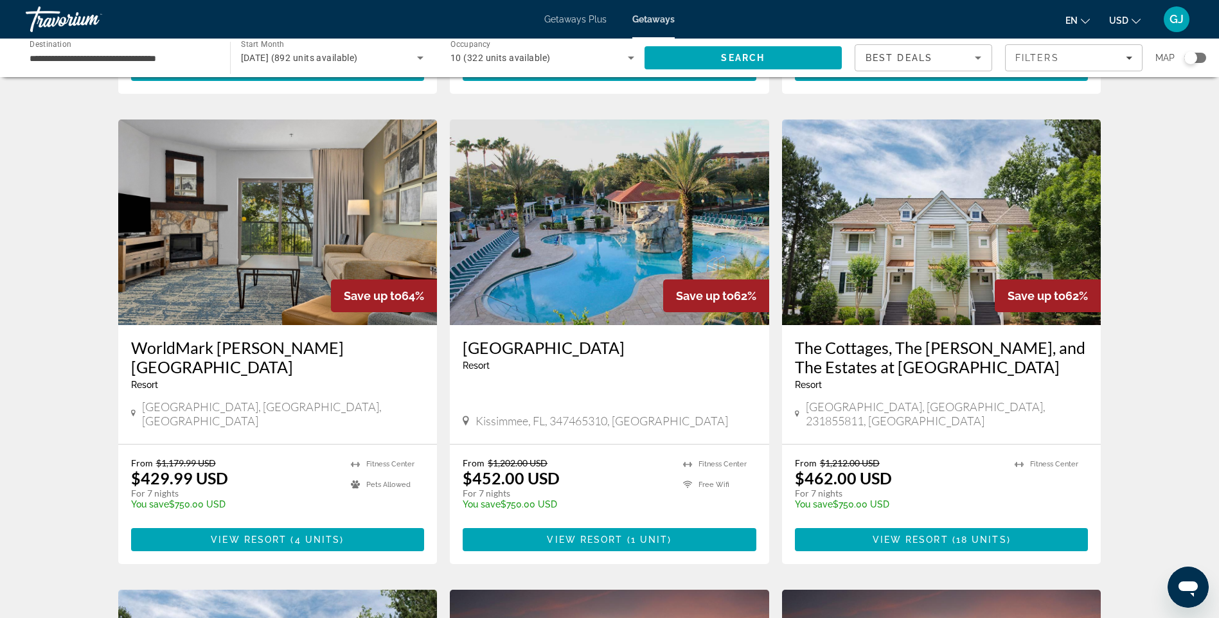
scroll to position [450, 0]
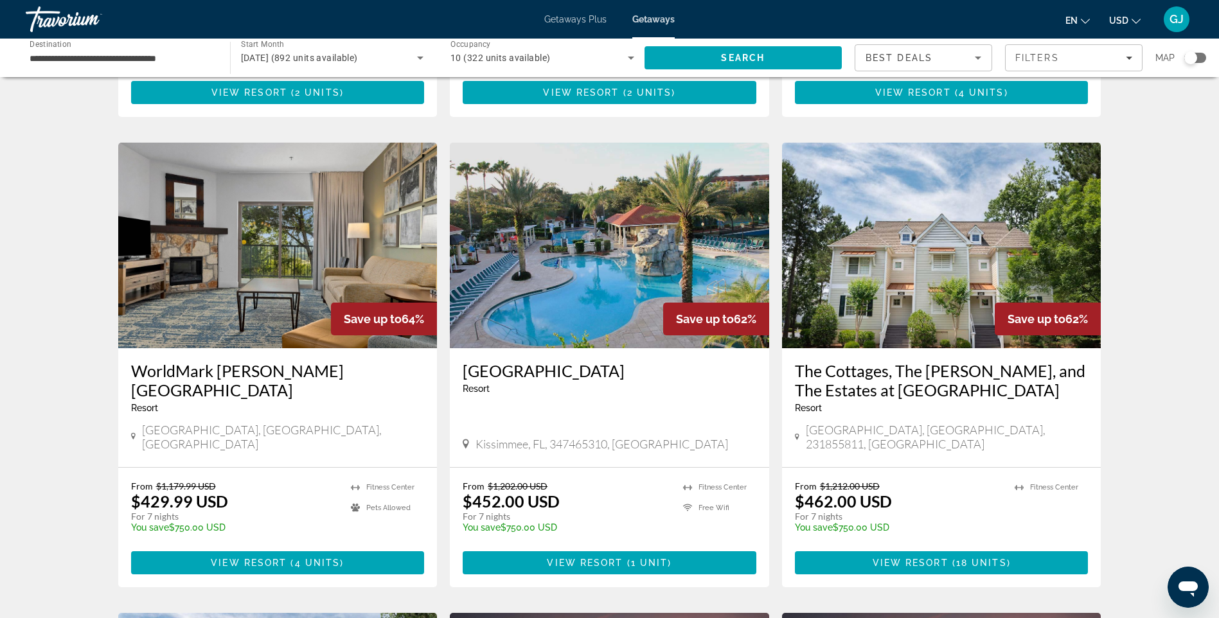
click at [623, 256] on img "Main content" at bounding box center [609, 246] width 319 height 206
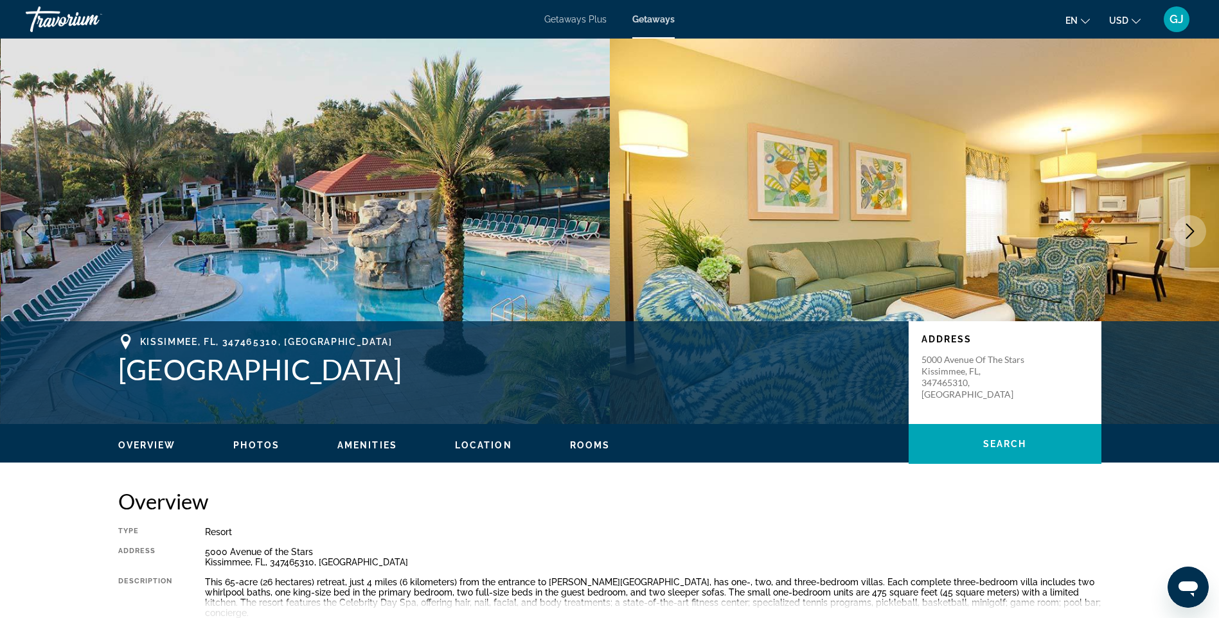
click at [476, 153] on img "Main content" at bounding box center [306, 231] width 610 height 385
click at [1192, 230] on icon "Next image" at bounding box center [1190, 231] width 8 height 15
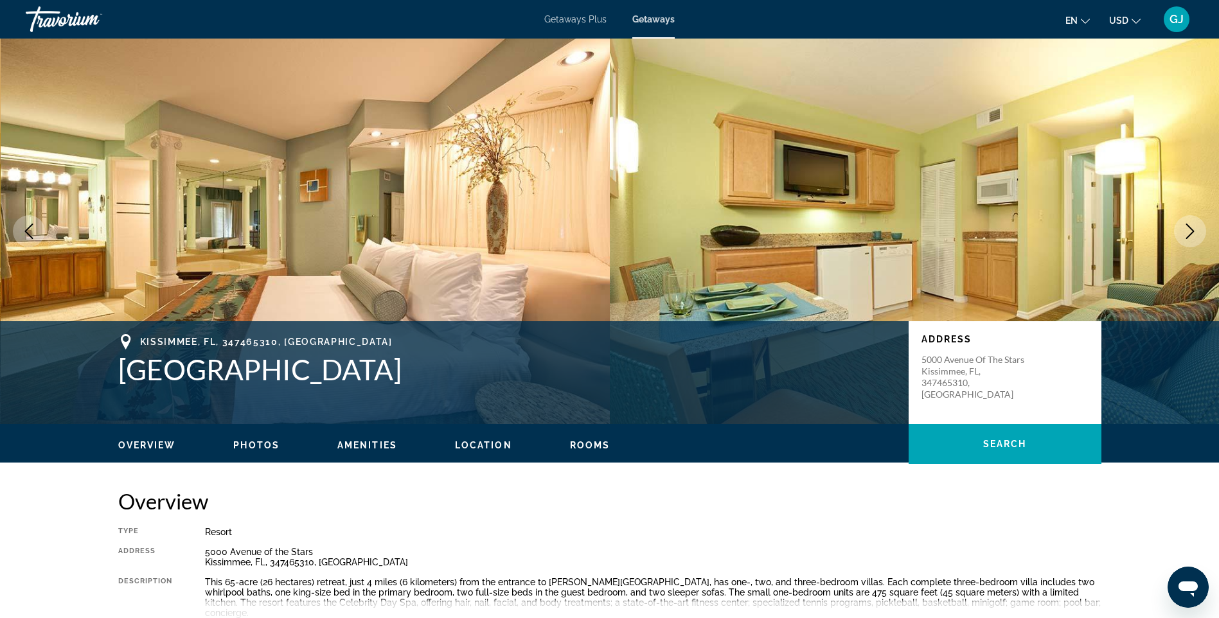
click at [1192, 230] on icon "Next image" at bounding box center [1190, 231] width 8 height 15
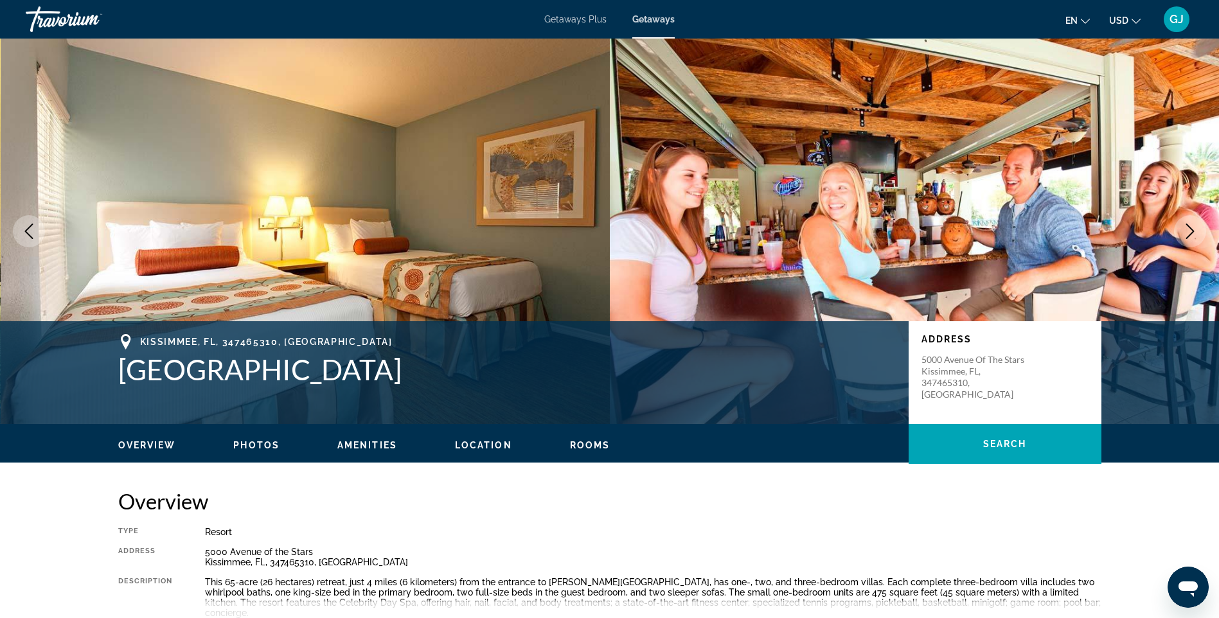
click at [1192, 230] on icon "Next image" at bounding box center [1190, 231] width 8 height 15
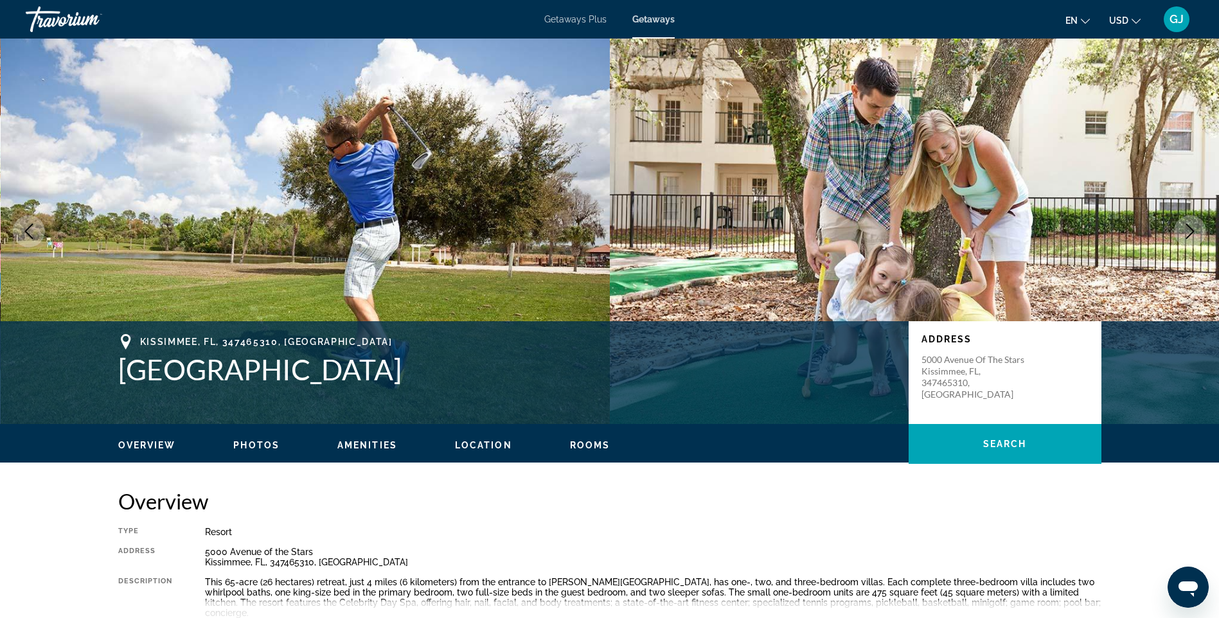
click at [1192, 230] on icon "Next image" at bounding box center [1190, 231] width 8 height 15
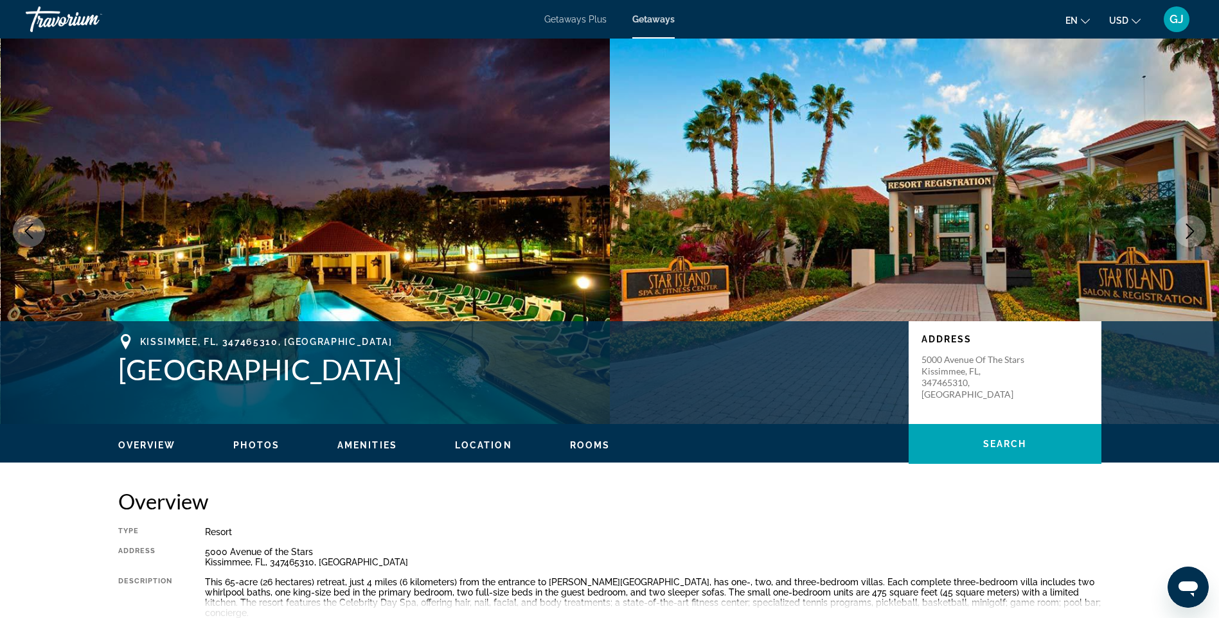
click at [1192, 230] on icon "Next image" at bounding box center [1190, 231] width 8 height 15
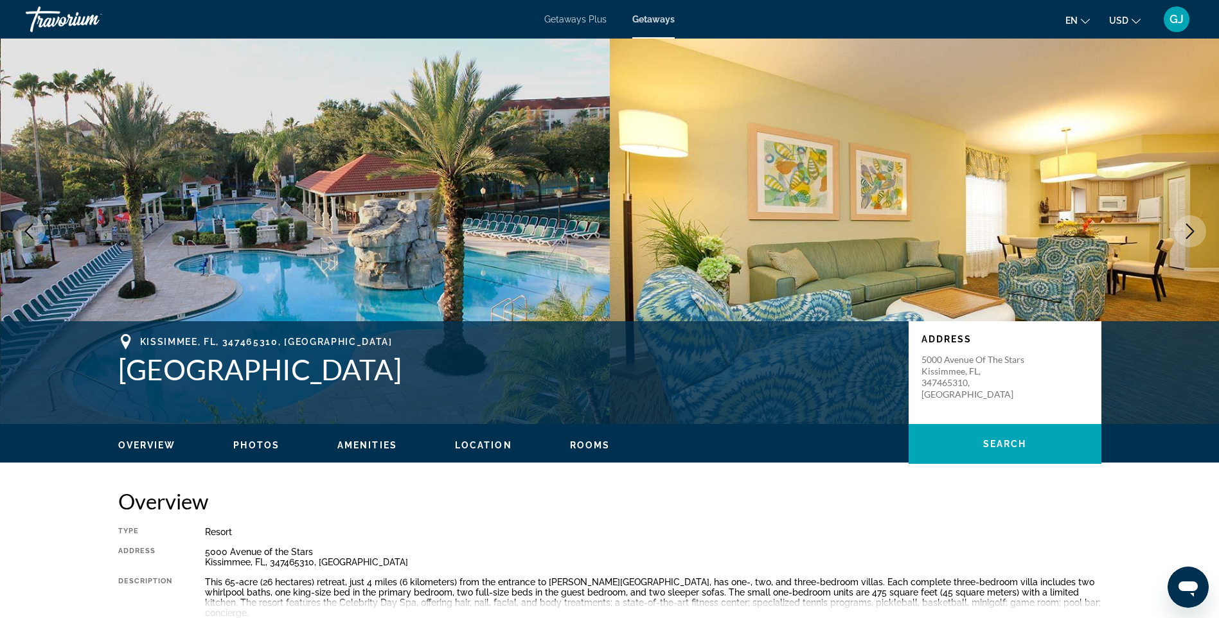
click at [1192, 230] on icon "Next image" at bounding box center [1190, 231] width 8 height 15
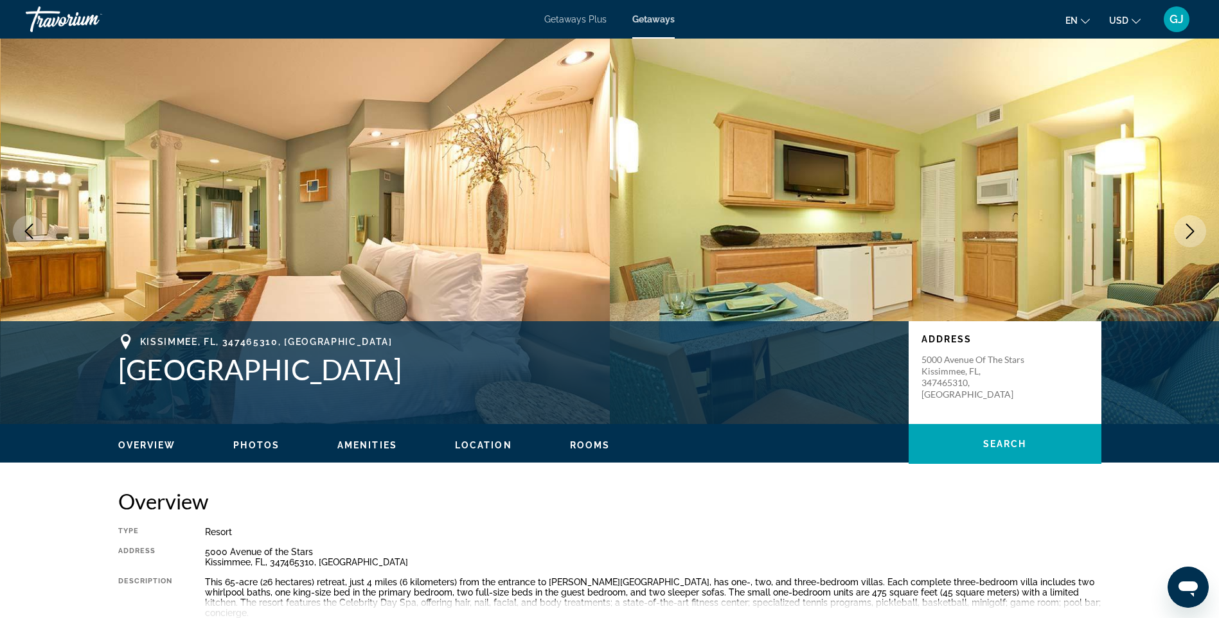
click at [1192, 230] on icon "Next image" at bounding box center [1190, 231] width 8 height 15
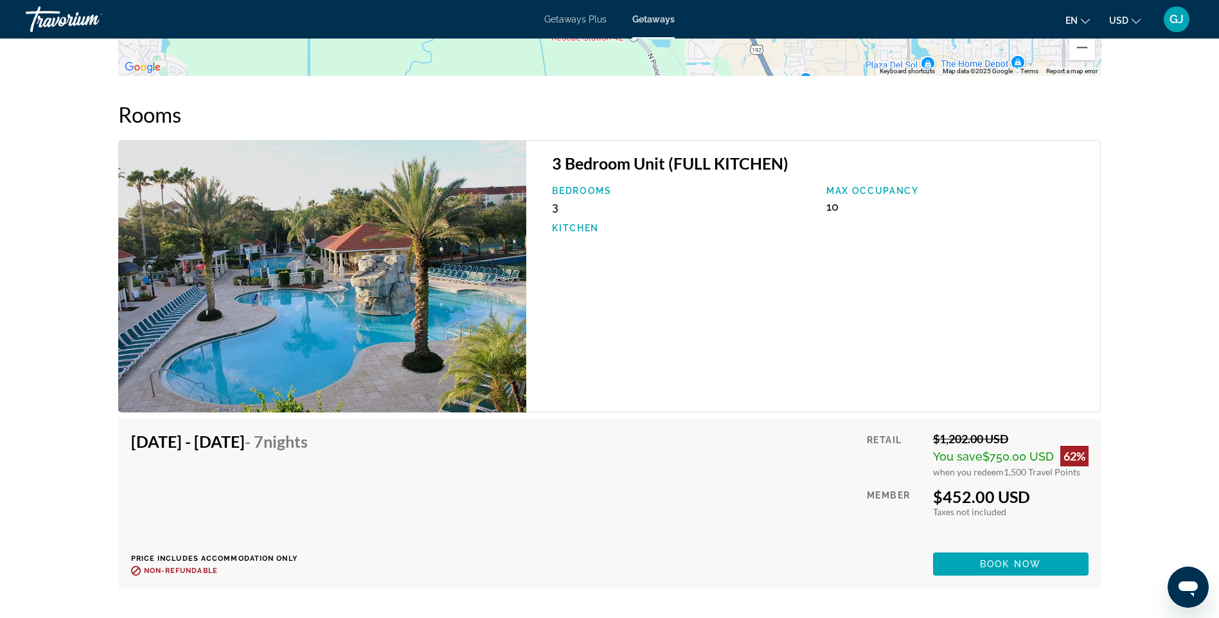
scroll to position [2092, 0]
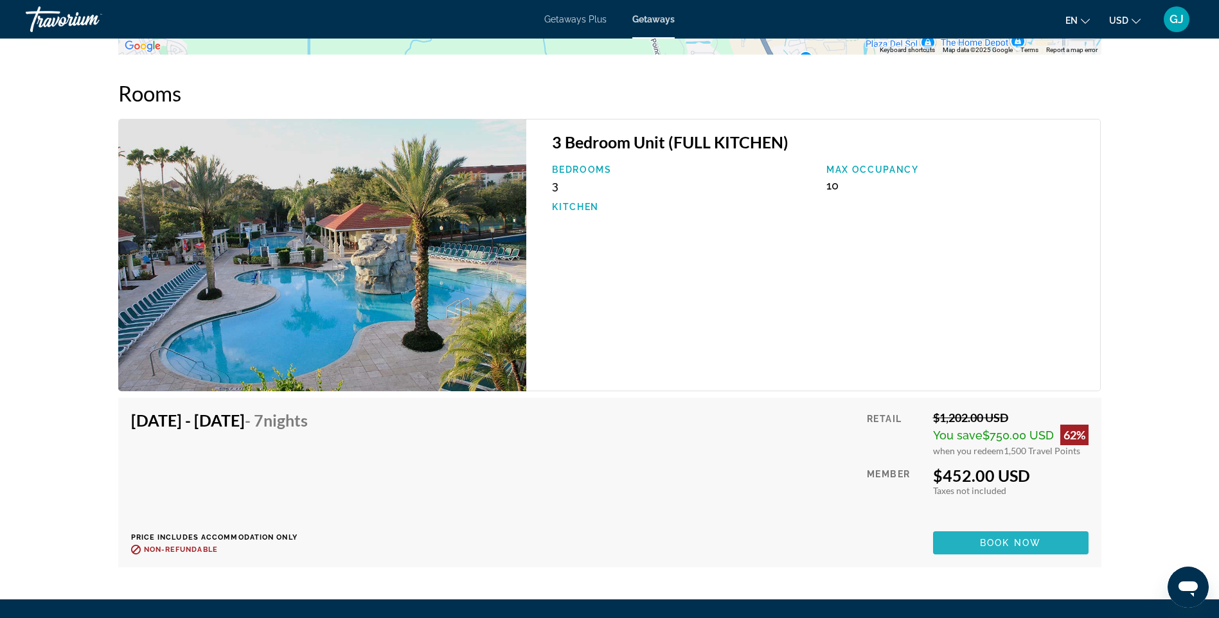
click at [1016, 538] on span "Book now" at bounding box center [1010, 543] width 61 height 10
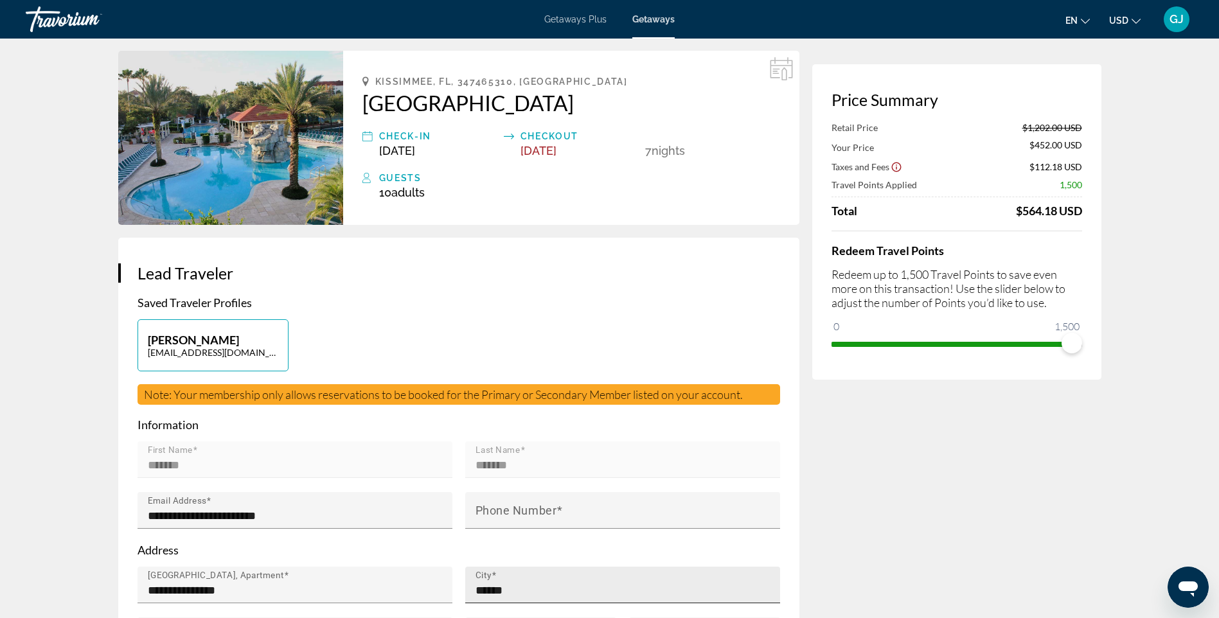
scroll to position [64, 0]
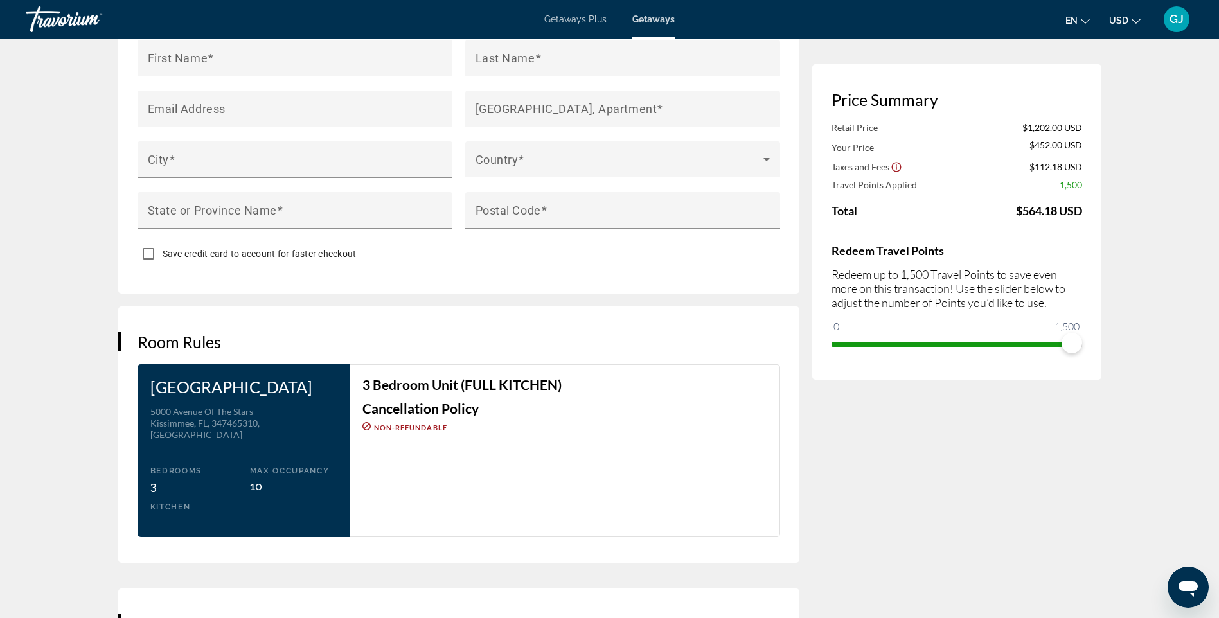
scroll to position [1285, 0]
